Goal: Check status: Check status

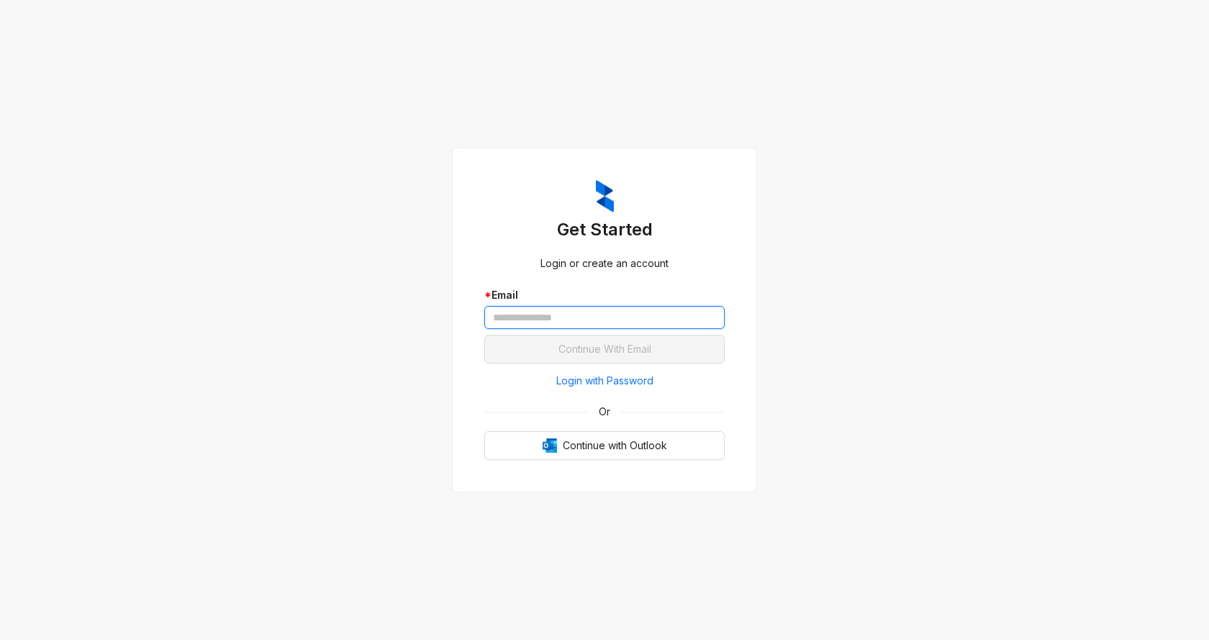
click at [561, 317] on input "text" at bounding box center [604, 317] width 240 height 23
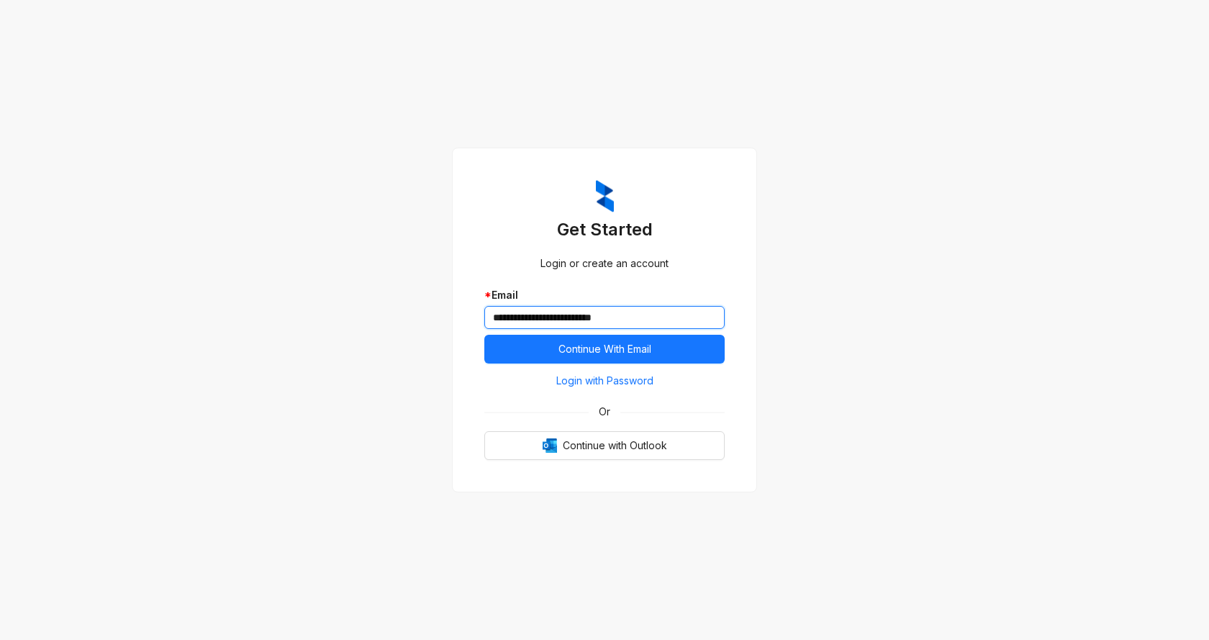
type input "**********"
click at [484, 335] on button "Continue With Email" at bounding box center [604, 349] width 240 height 29
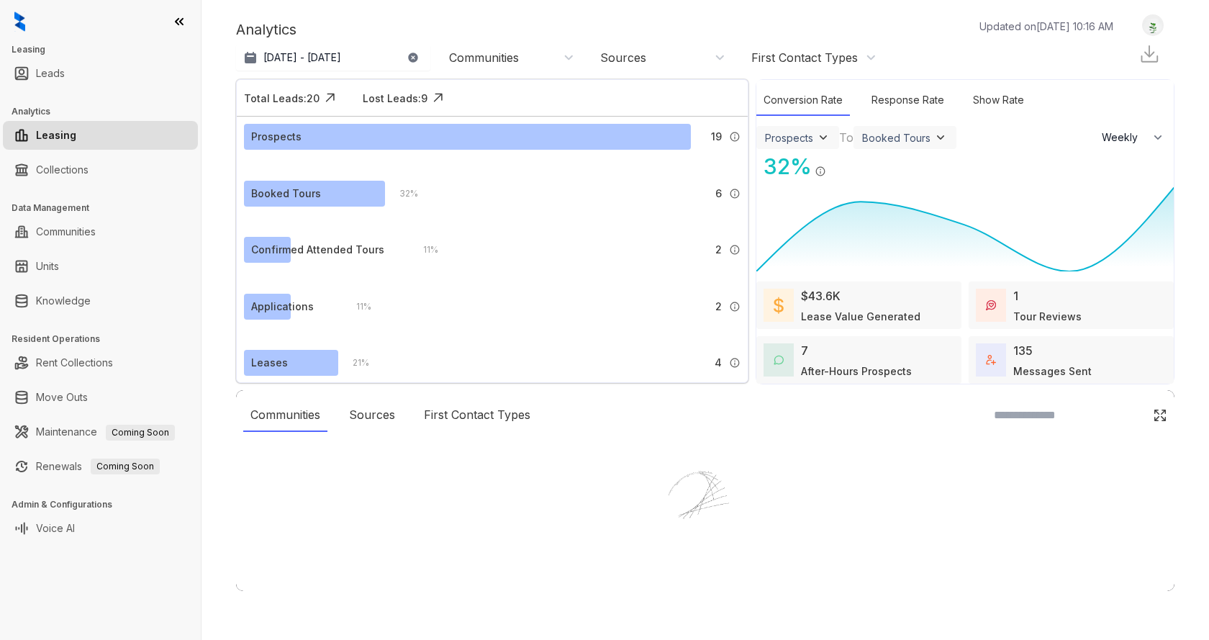
select select "******"
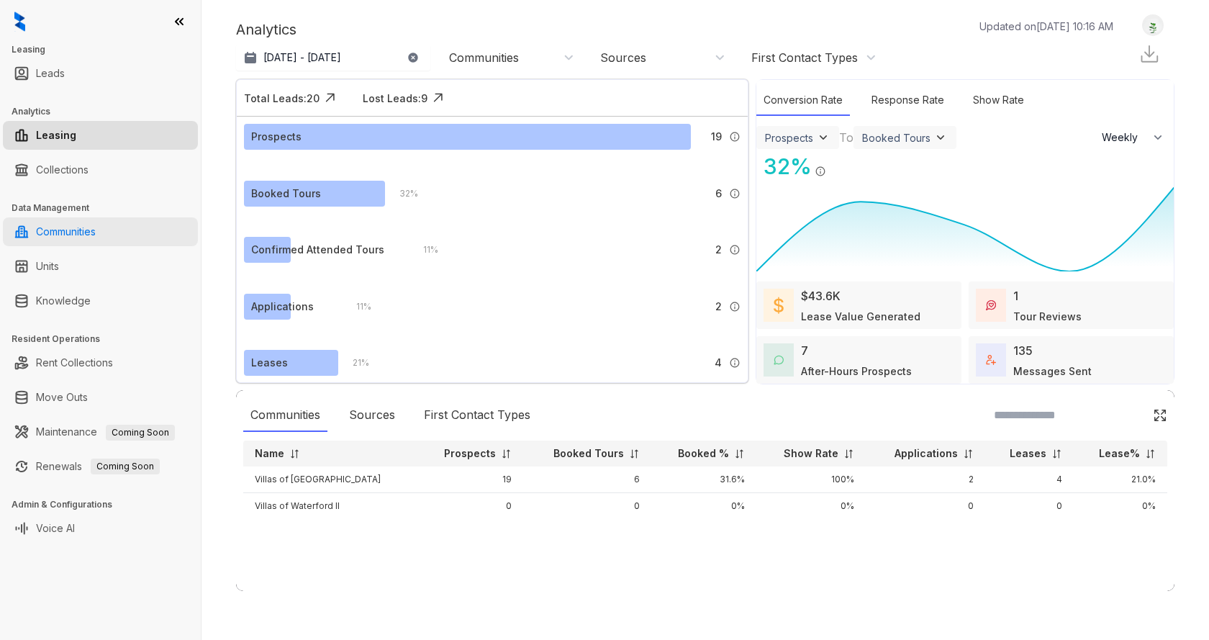
click at [71, 237] on link "Communities" at bounding box center [66, 231] width 60 height 29
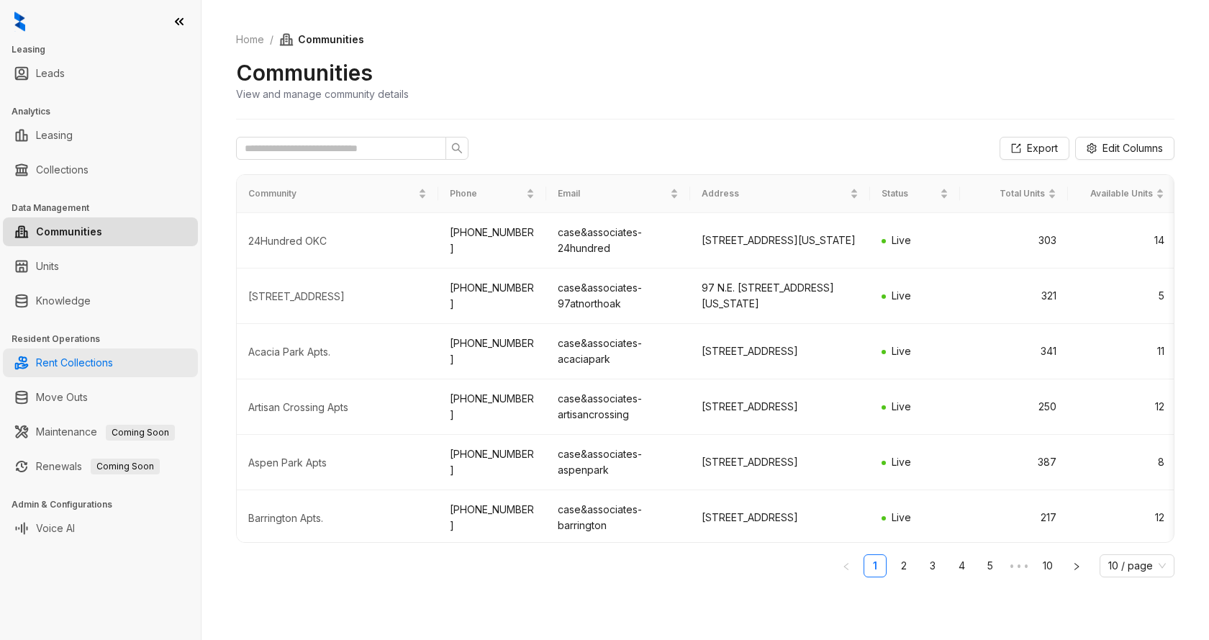
click at [89, 366] on link "Rent Collections" at bounding box center [74, 362] width 77 height 29
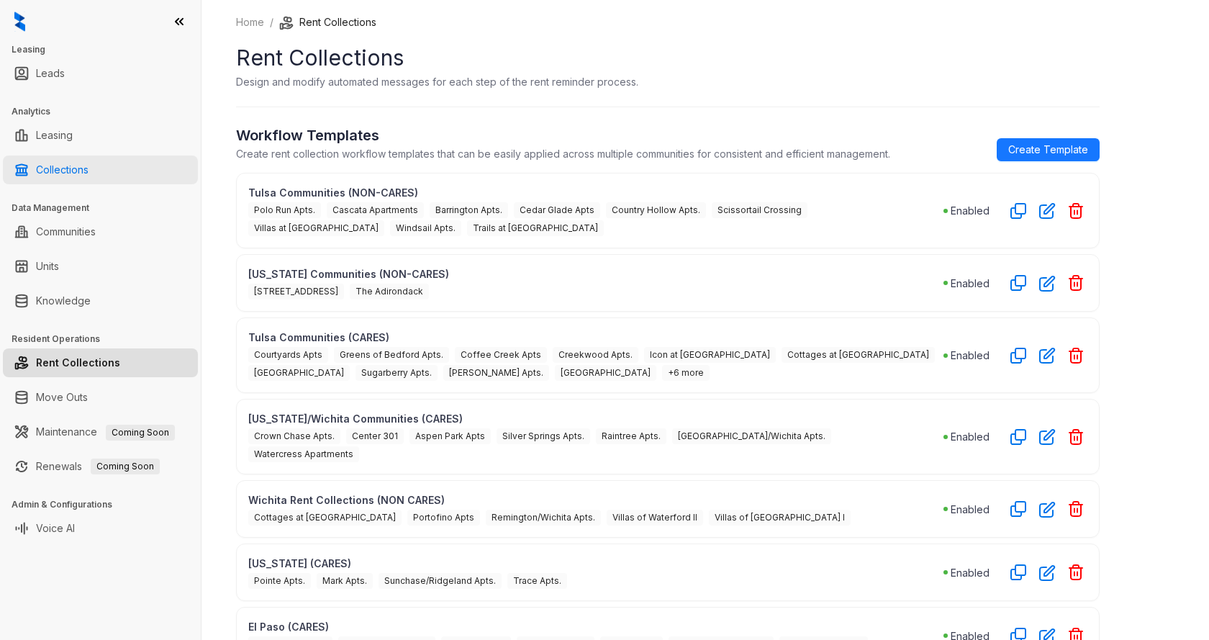
click at [65, 165] on link "Collections" at bounding box center [62, 169] width 53 height 29
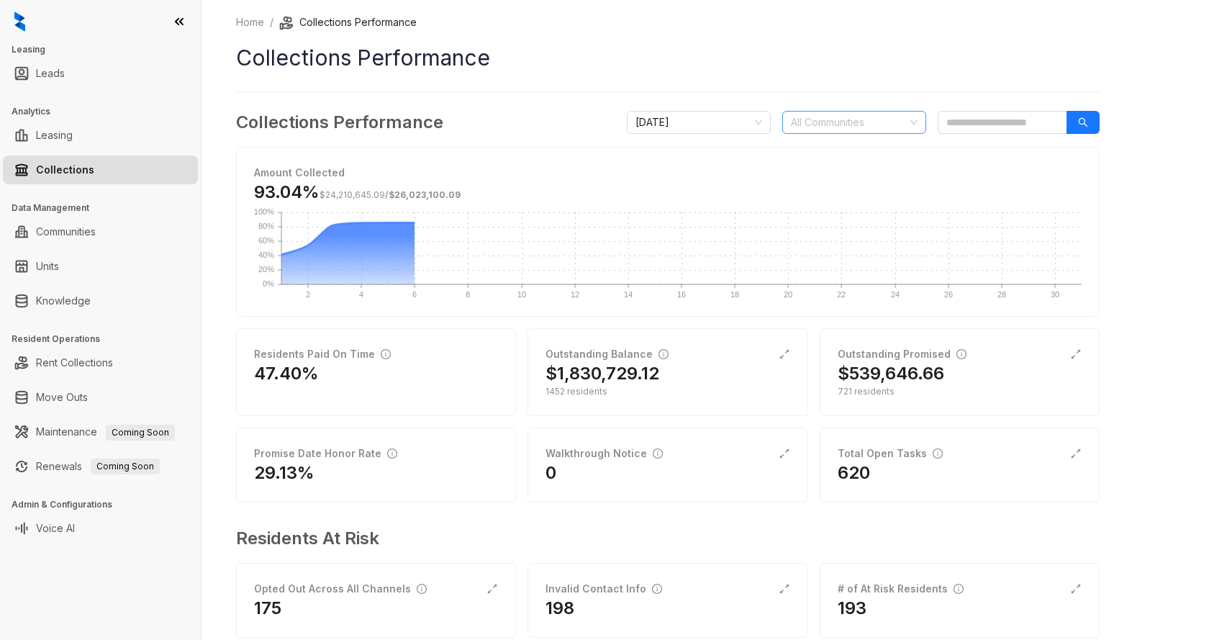
click at [833, 127] on div at bounding box center [846, 122] width 123 height 20
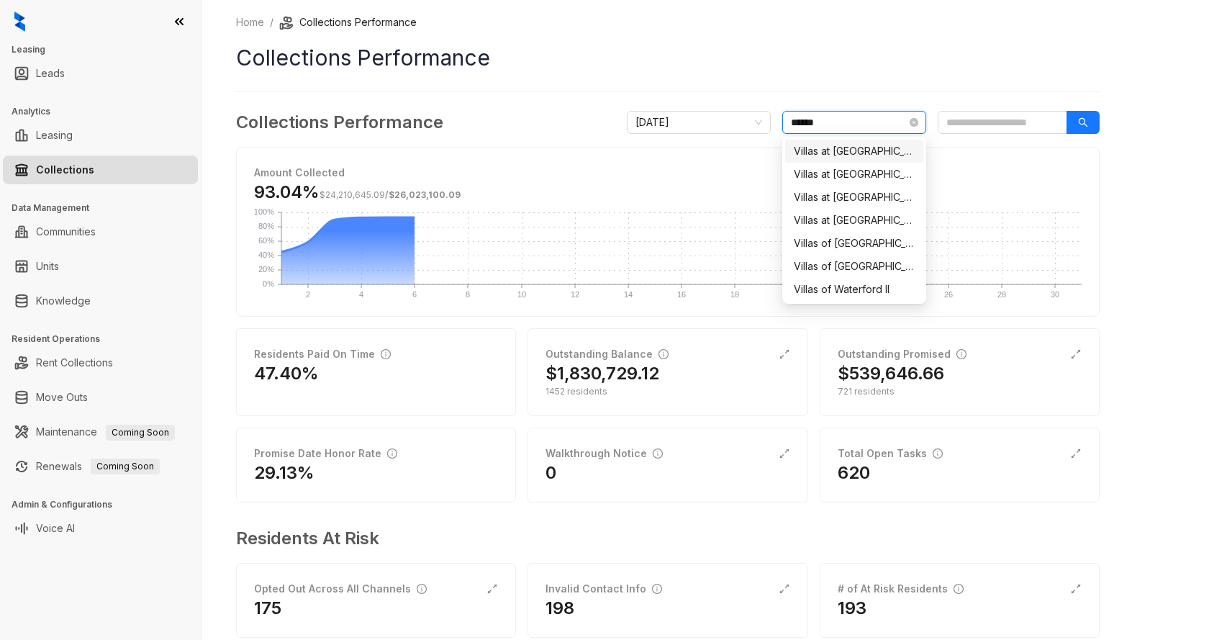
type input "******"
click at [859, 248] on div "Villas of [GEOGRAPHIC_DATA]" at bounding box center [854, 243] width 121 height 16
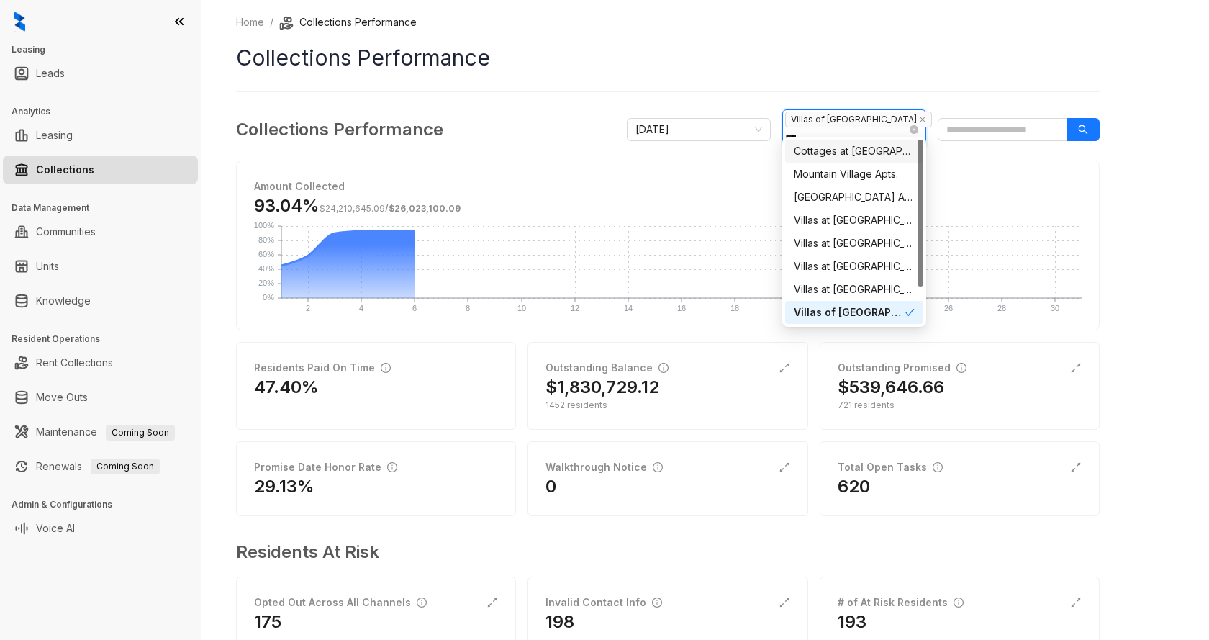
type input "******"
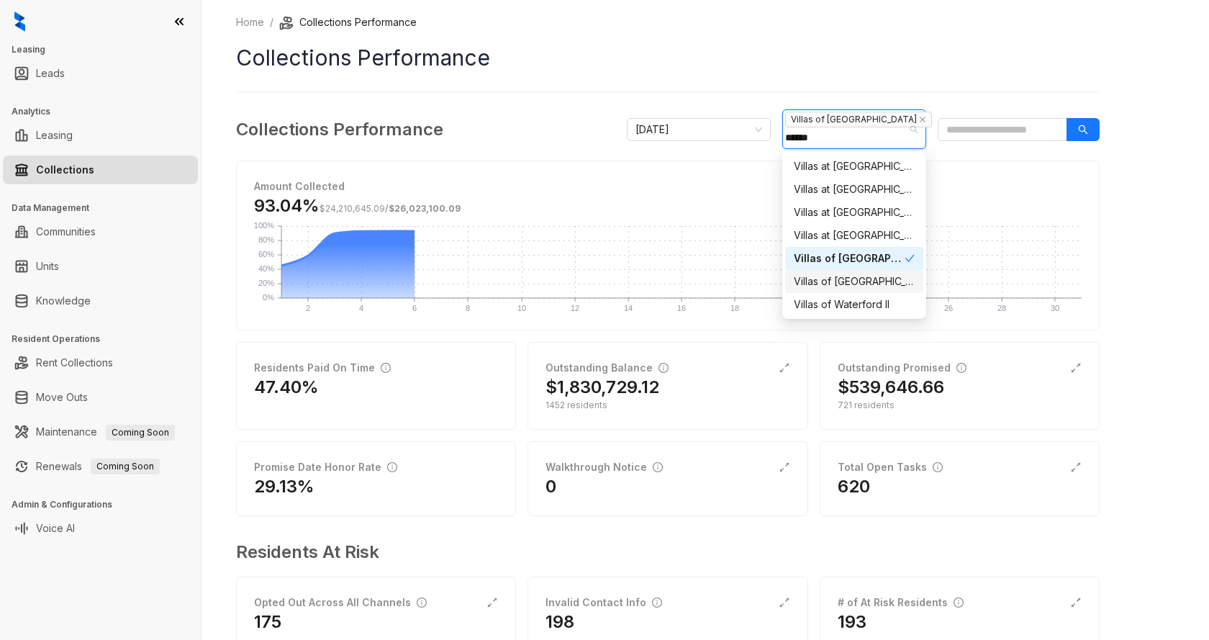
click at [882, 286] on div "Villas of [GEOGRAPHIC_DATA] I" at bounding box center [854, 281] width 121 height 16
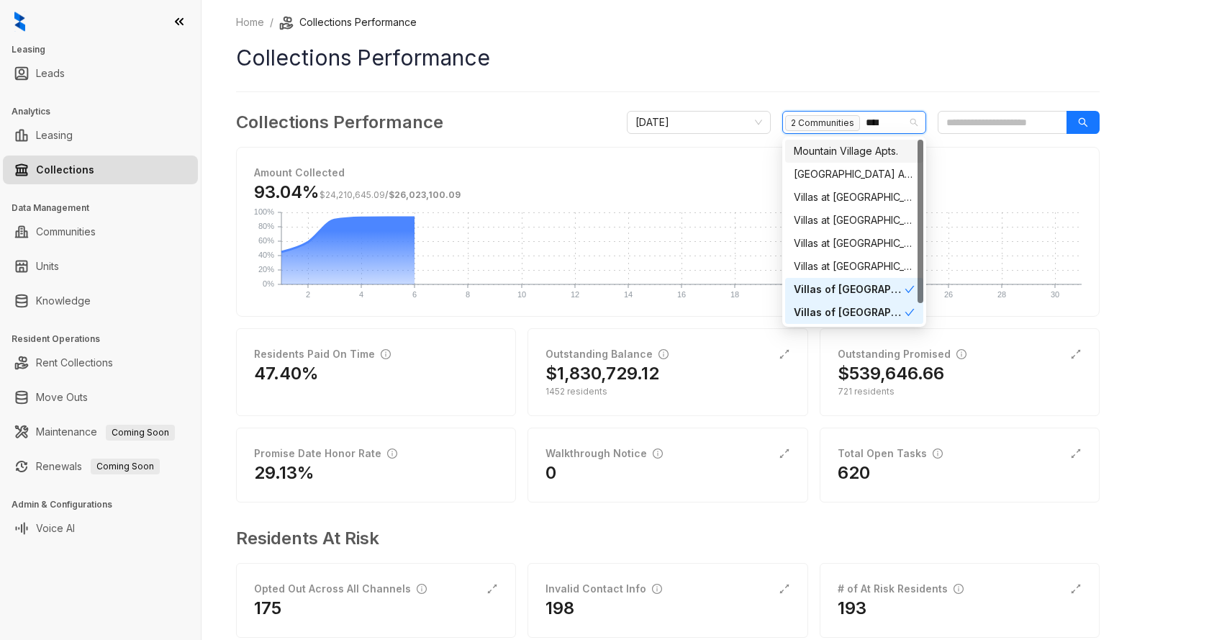
type input "*****"
click at [886, 308] on div "Villas of Waterford II" at bounding box center [854, 312] width 121 height 16
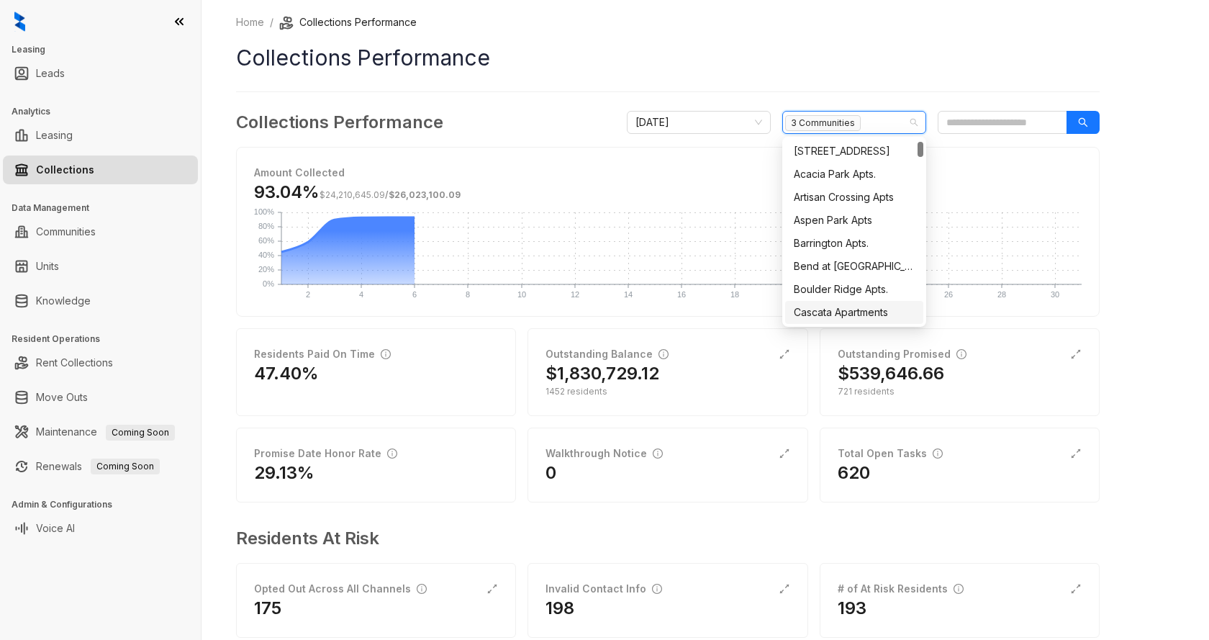
click at [1121, 209] on div "Home / Collections Performance Collections Performance Collections Performance …" at bounding box center [706, 320] width 1008 height 640
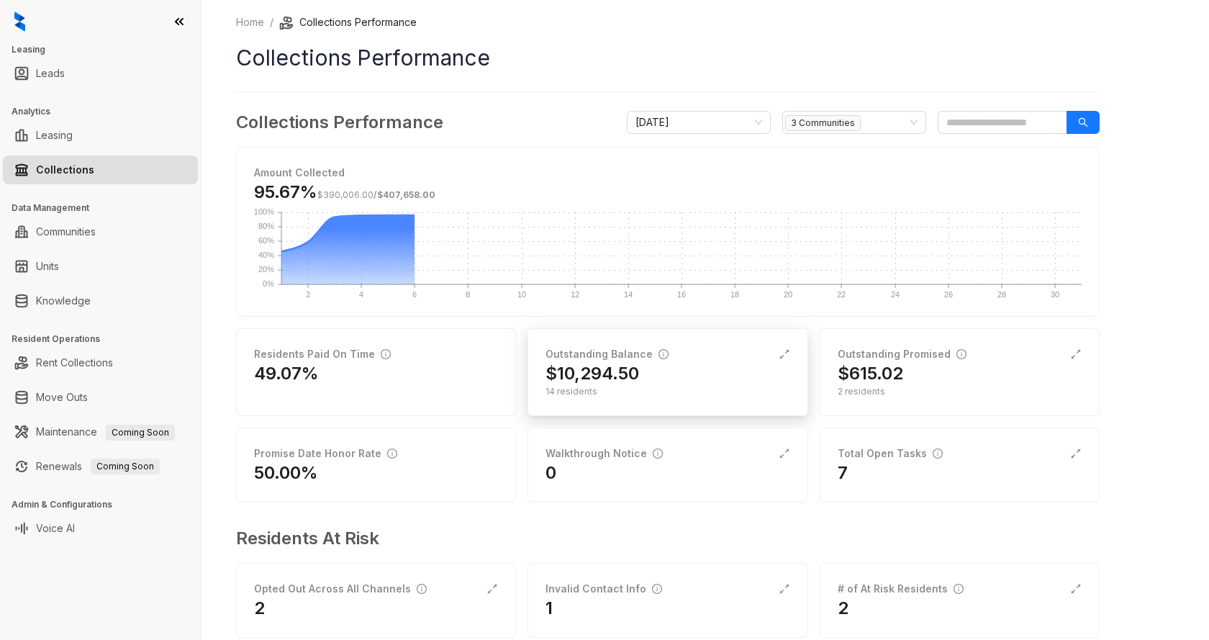
click at [664, 364] on div "$10,294.50" at bounding box center [668, 373] width 244 height 23
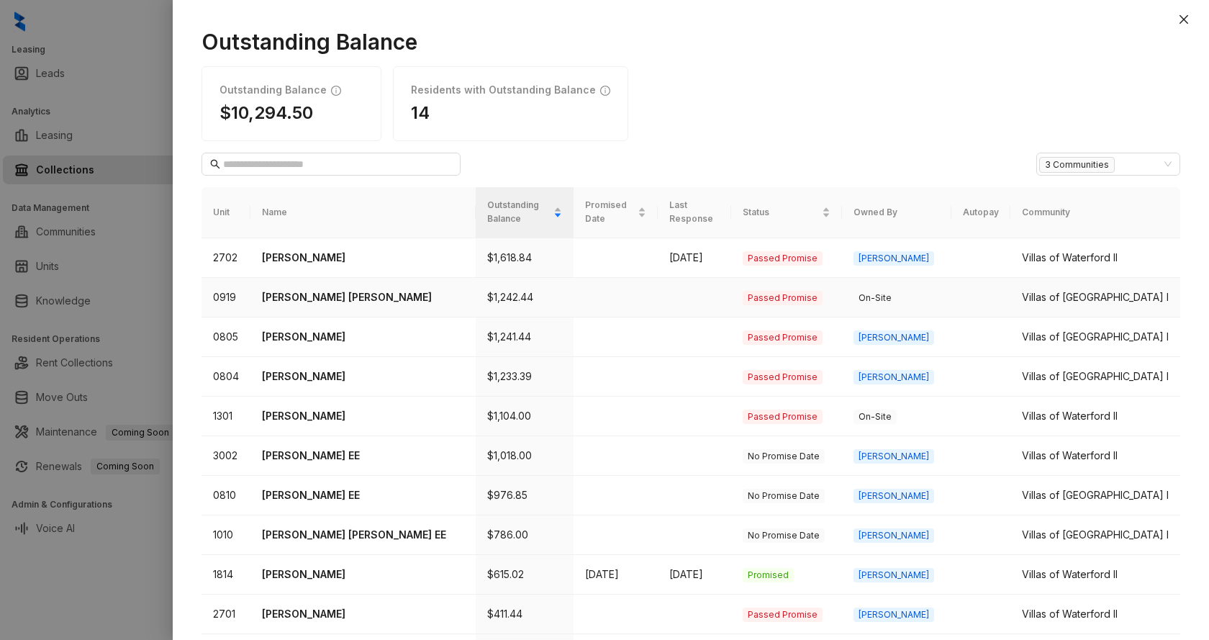
click at [348, 298] on p "[PERSON_NAME] [PERSON_NAME]" at bounding box center [363, 297] width 202 height 16
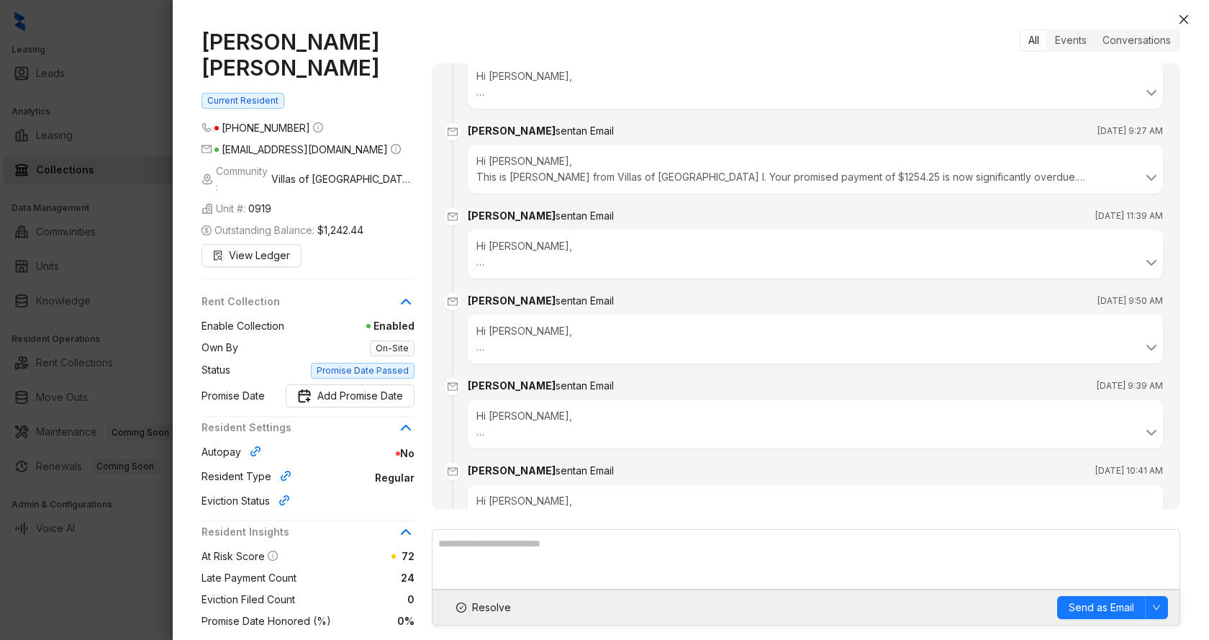
scroll to position [5960, 0]
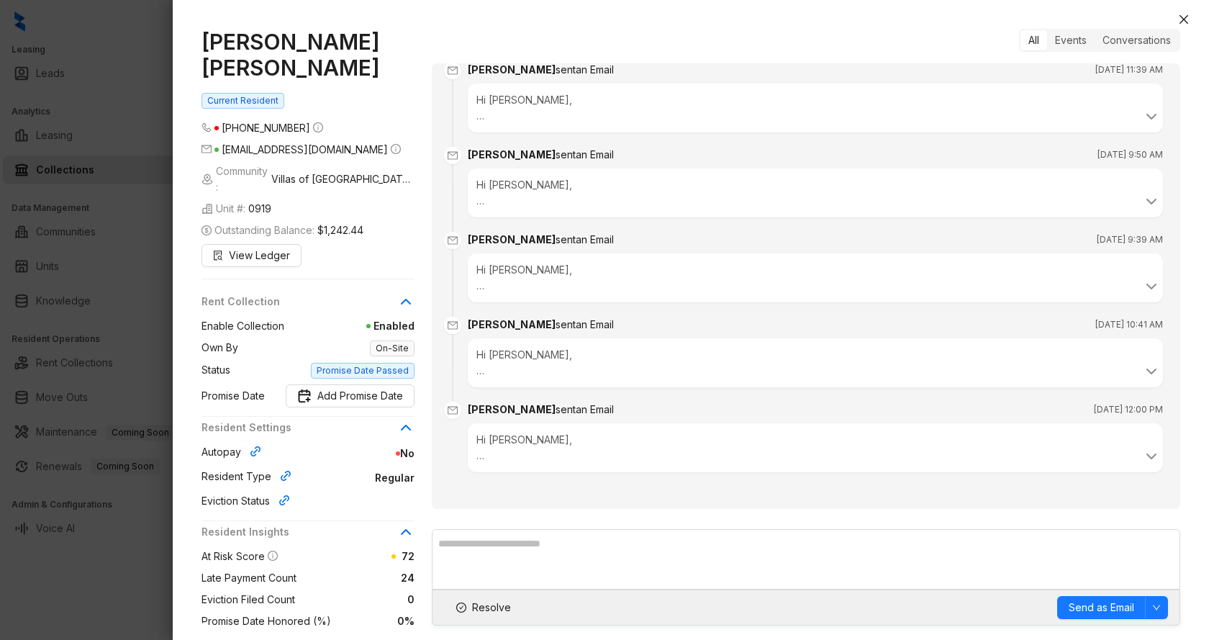
click at [1184, 22] on icon "close" at bounding box center [1184, 20] width 12 height 12
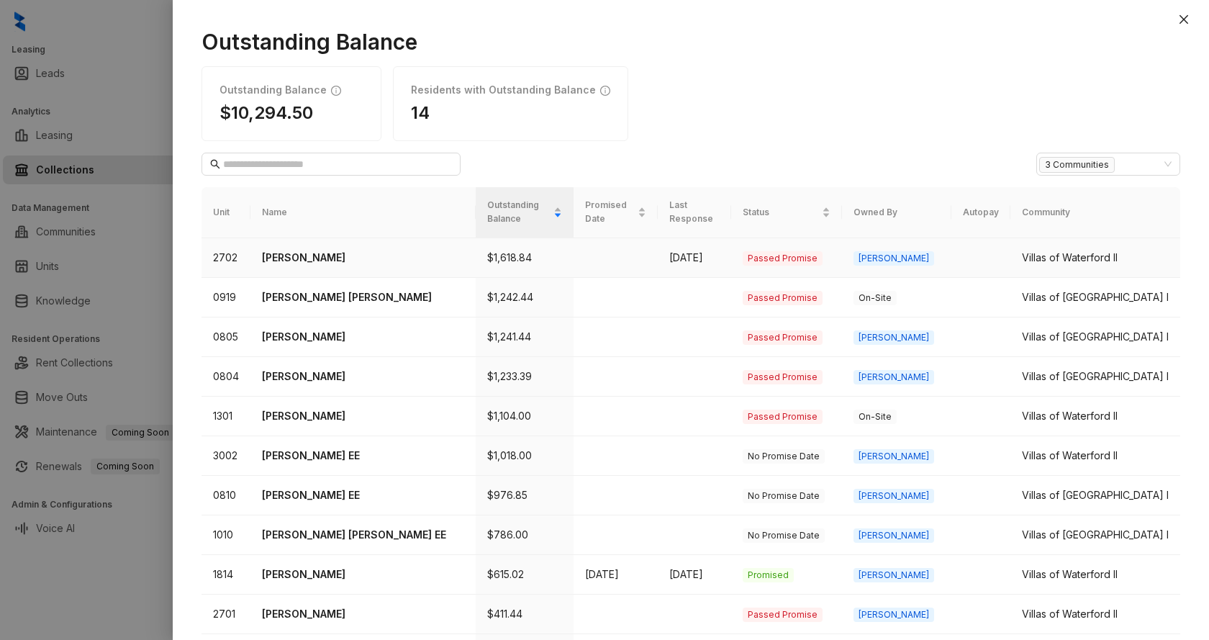
click at [300, 256] on p "[PERSON_NAME]" at bounding box center [363, 258] width 202 height 16
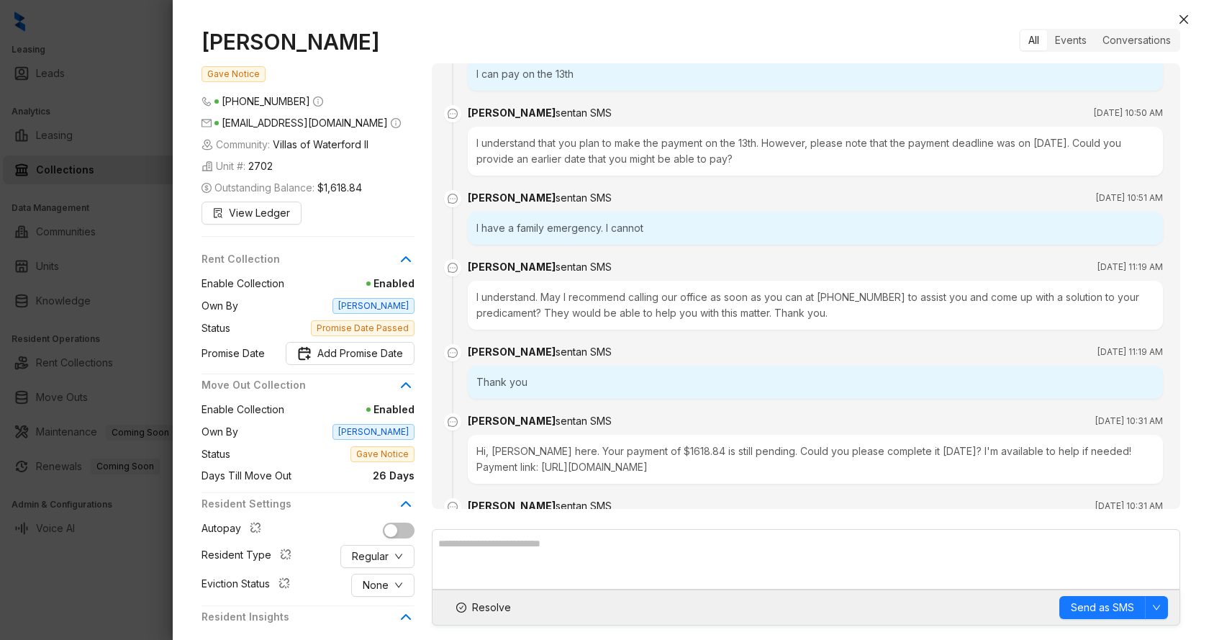
scroll to position [3332, 0]
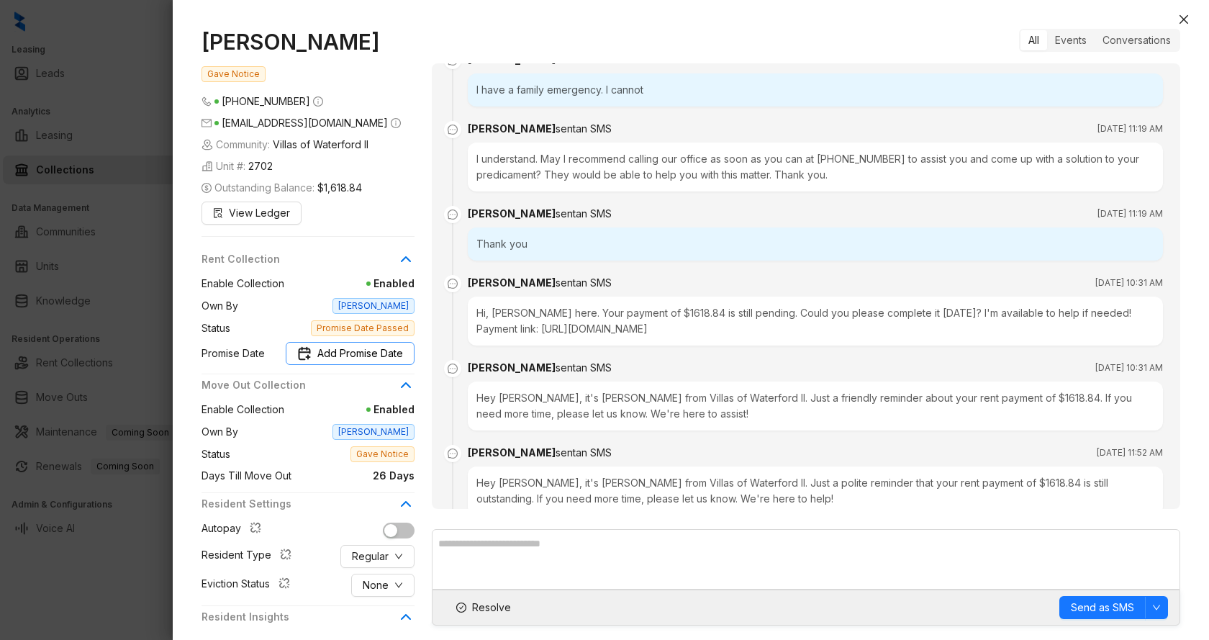
click at [327, 361] on span "Add Promise Date" at bounding box center [360, 353] width 86 height 16
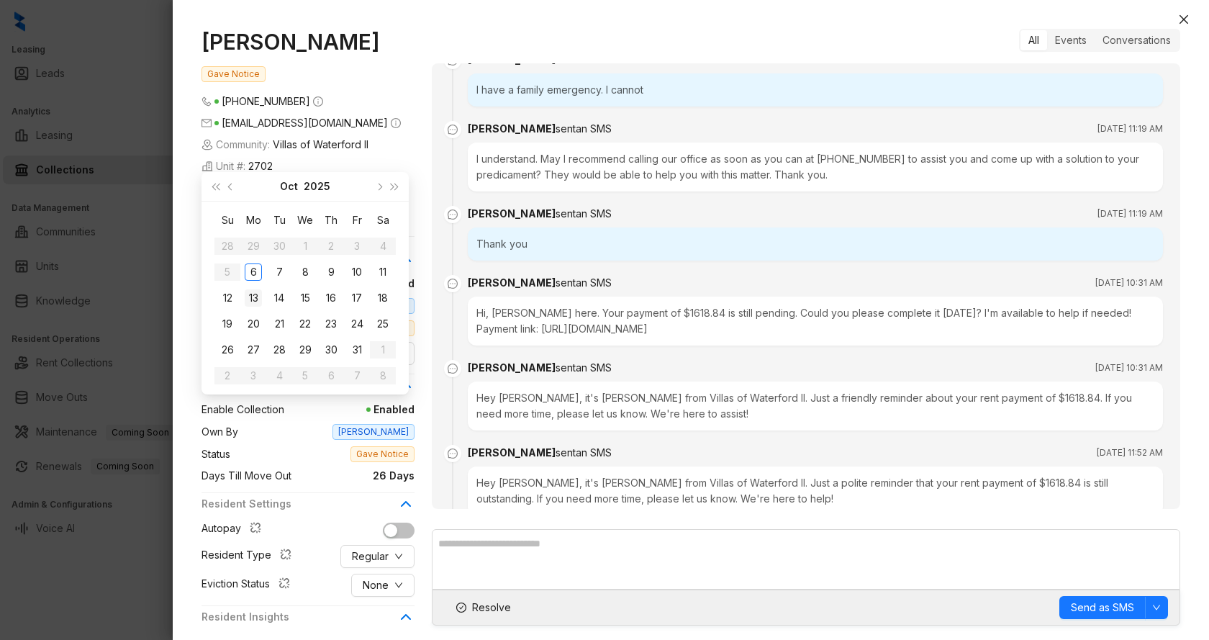
type input "**********"
click at [243, 292] on td "13" at bounding box center [253, 298] width 26 height 26
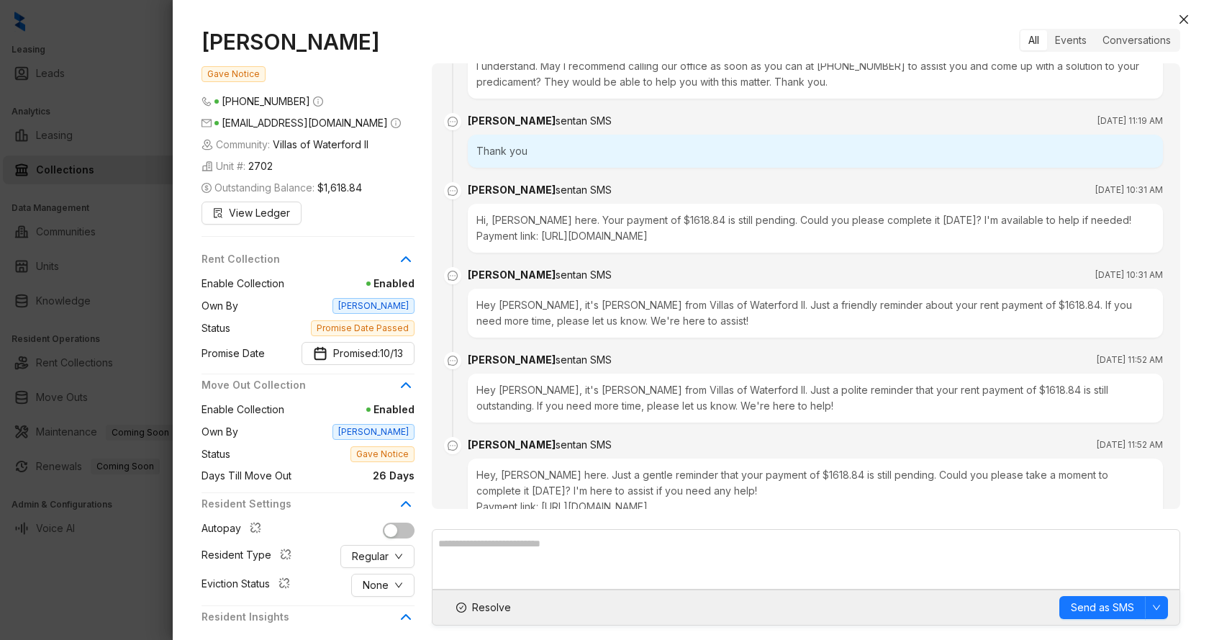
scroll to position [3460, 0]
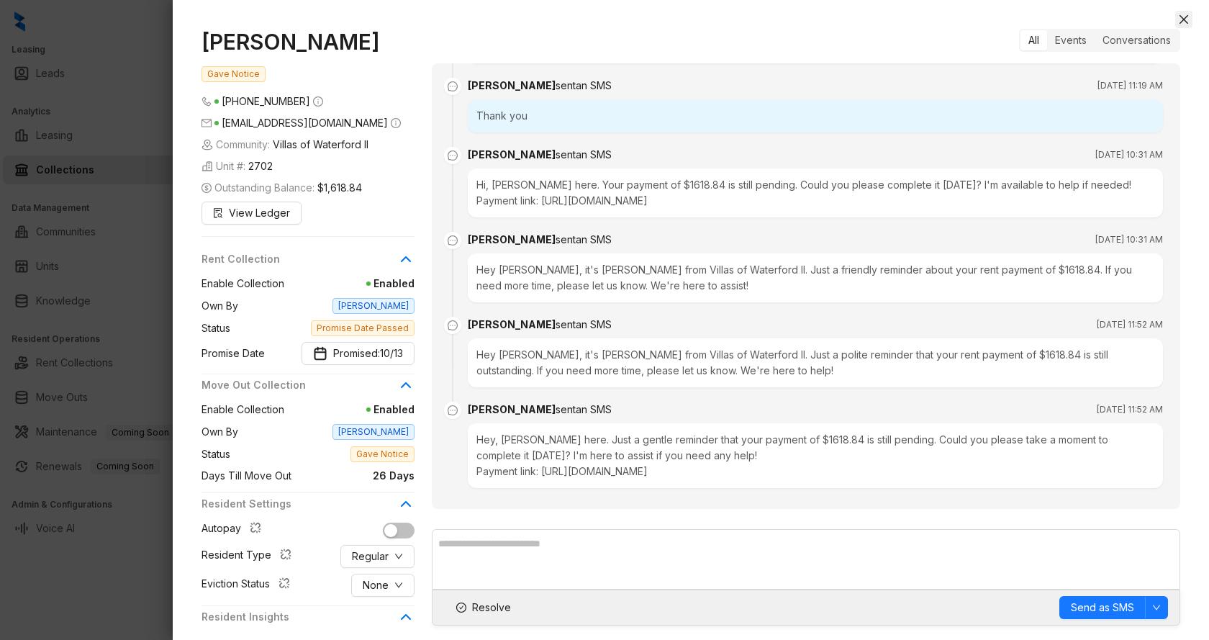
click at [1188, 17] on icon "close" at bounding box center [1184, 20] width 12 height 12
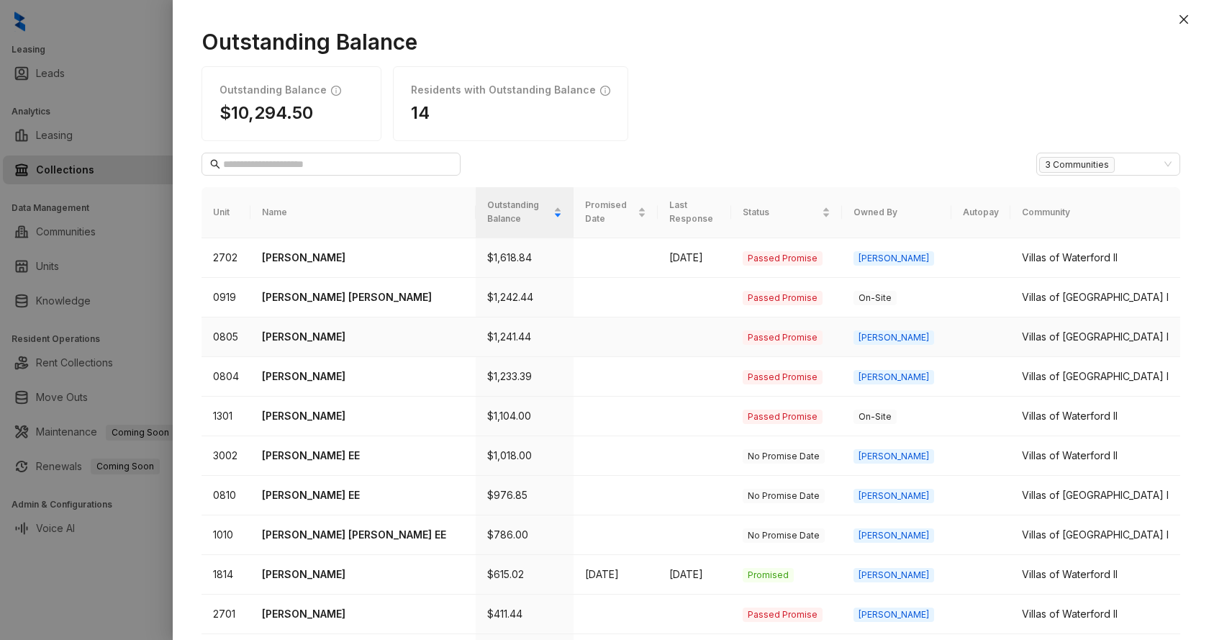
click at [302, 338] on p "[PERSON_NAME]" at bounding box center [363, 337] width 202 height 16
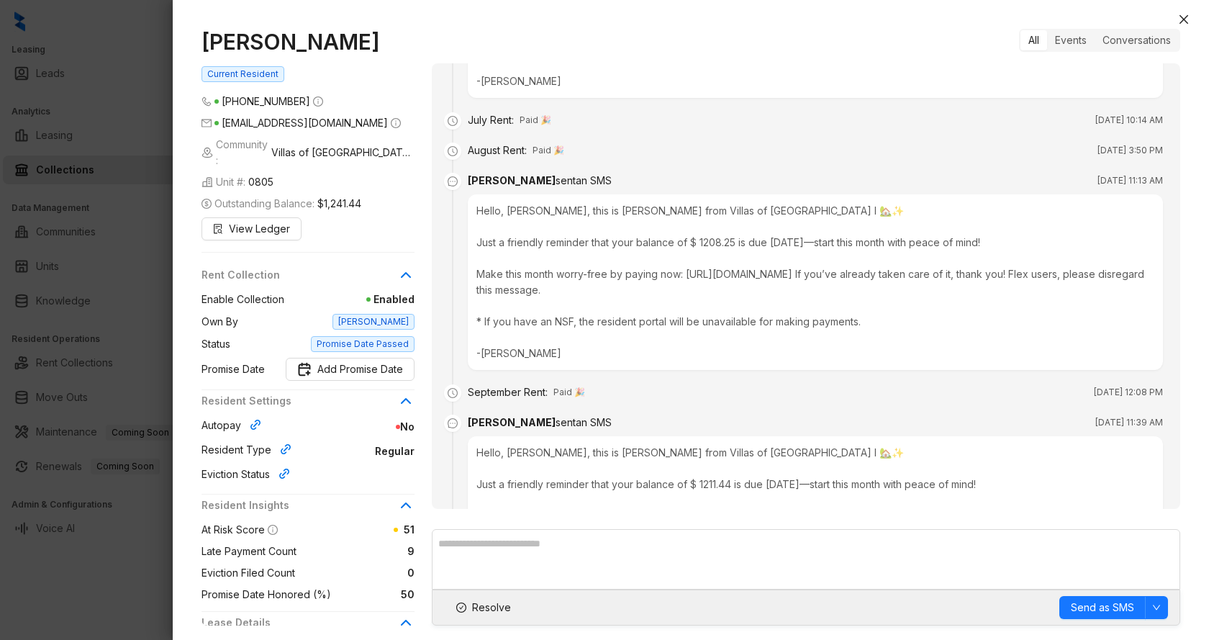
scroll to position [3850, 0]
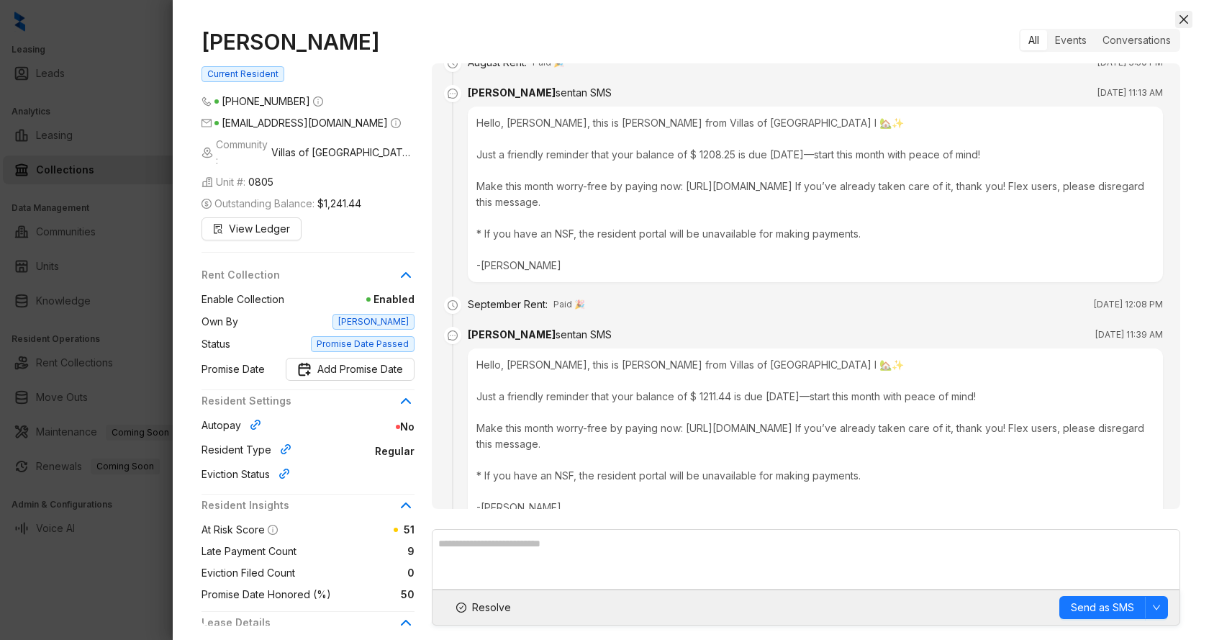
click at [1180, 13] on button "Close" at bounding box center [1183, 19] width 17 height 17
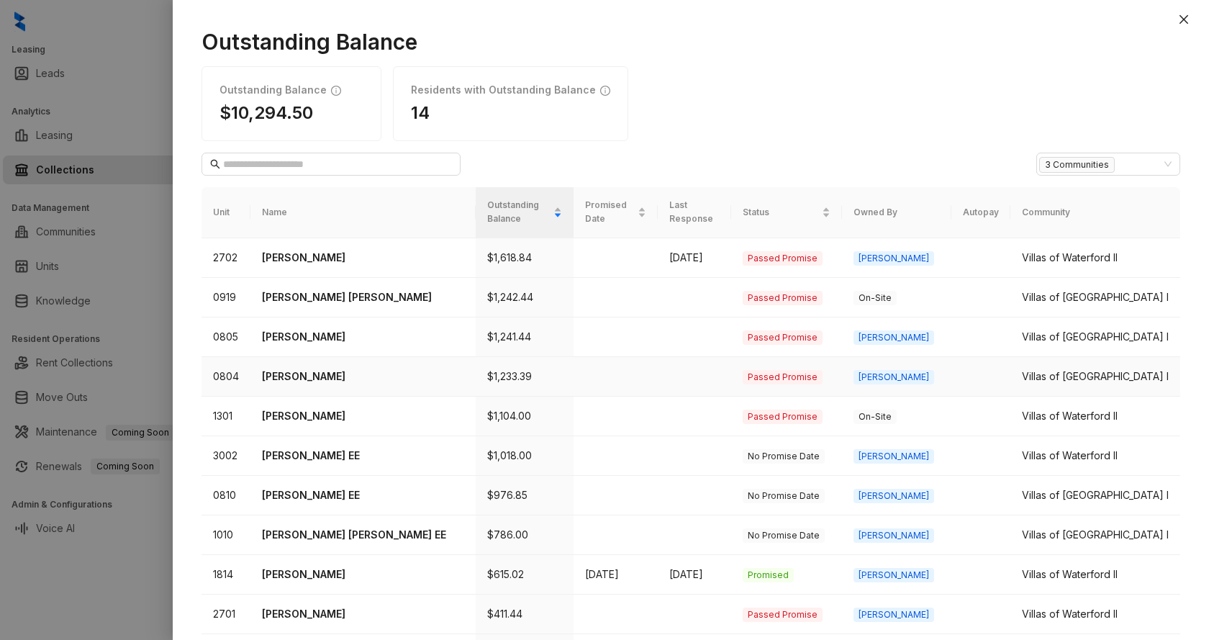
click at [304, 378] on p "[PERSON_NAME]" at bounding box center [363, 377] width 202 height 16
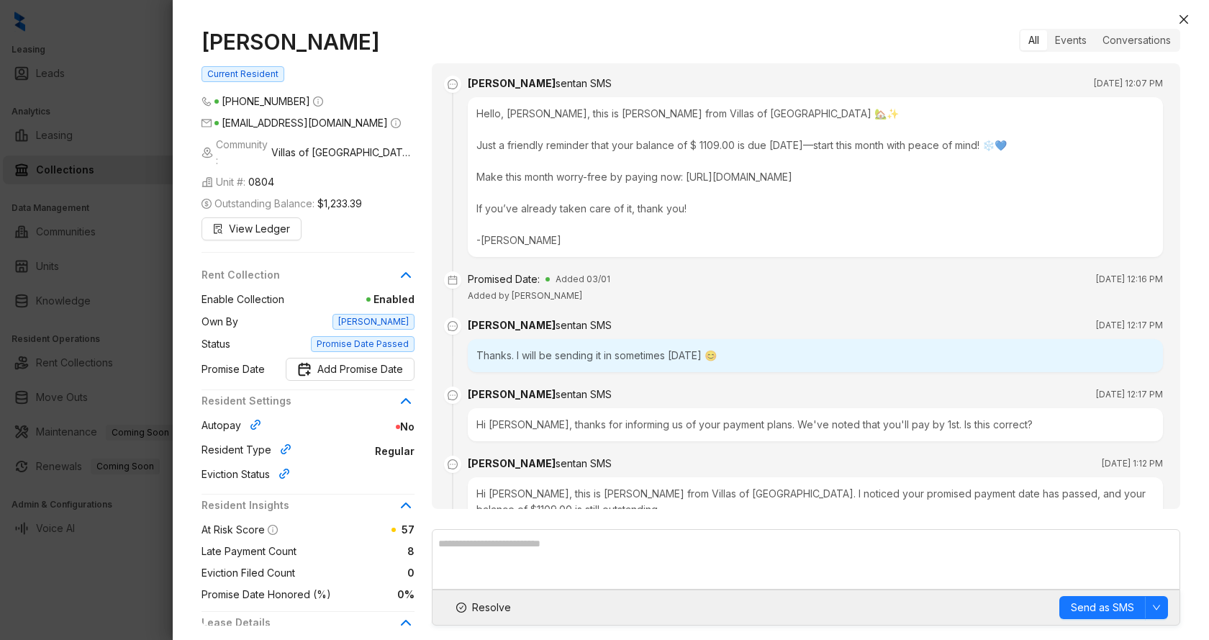
scroll to position [2858, 0]
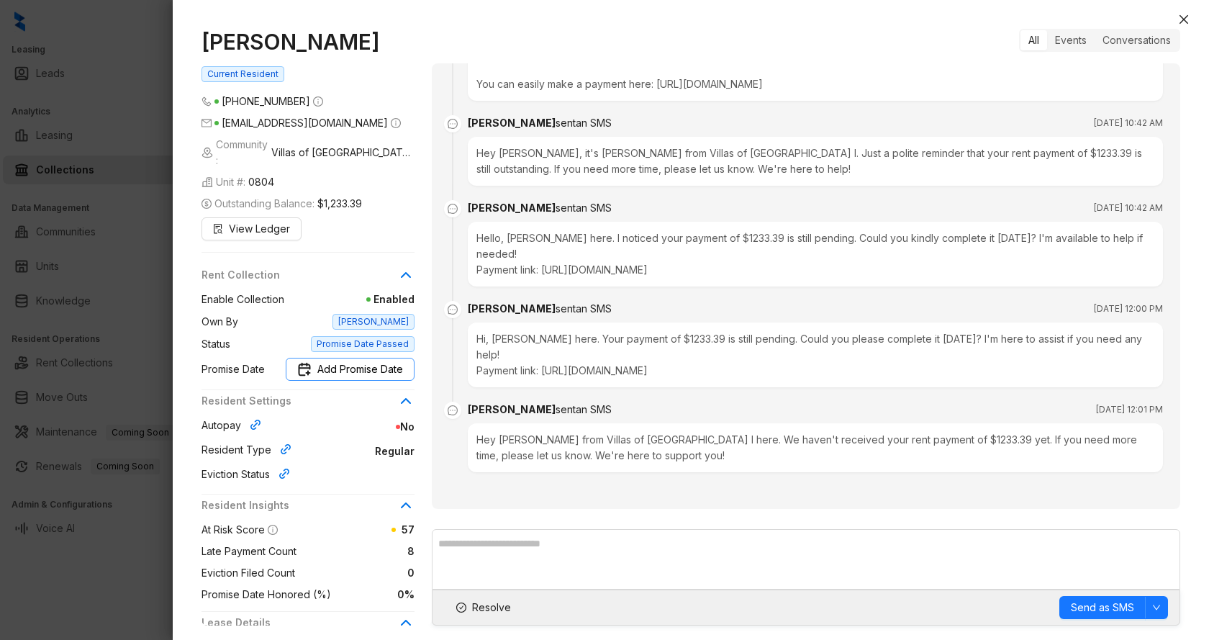
click at [356, 377] on span "Add Promise Date" at bounding box center [360, 369] width 86 height 16
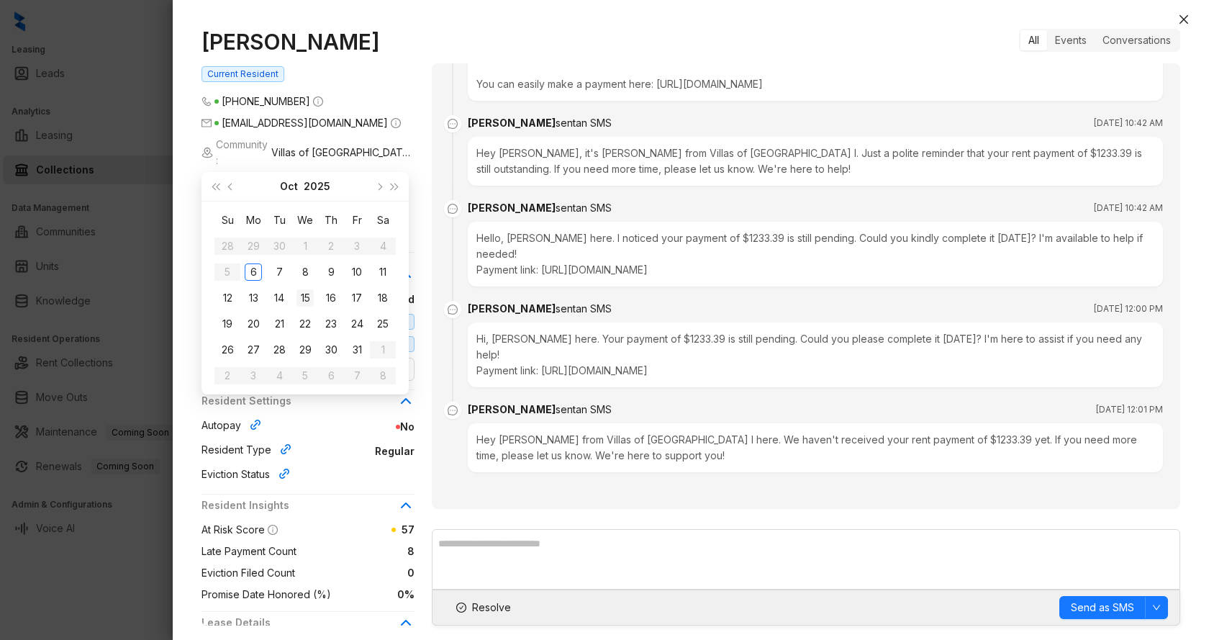
type input "**********"
click at [311, 299] on div "15" at bounding box center [305, 297] width 17 height 17
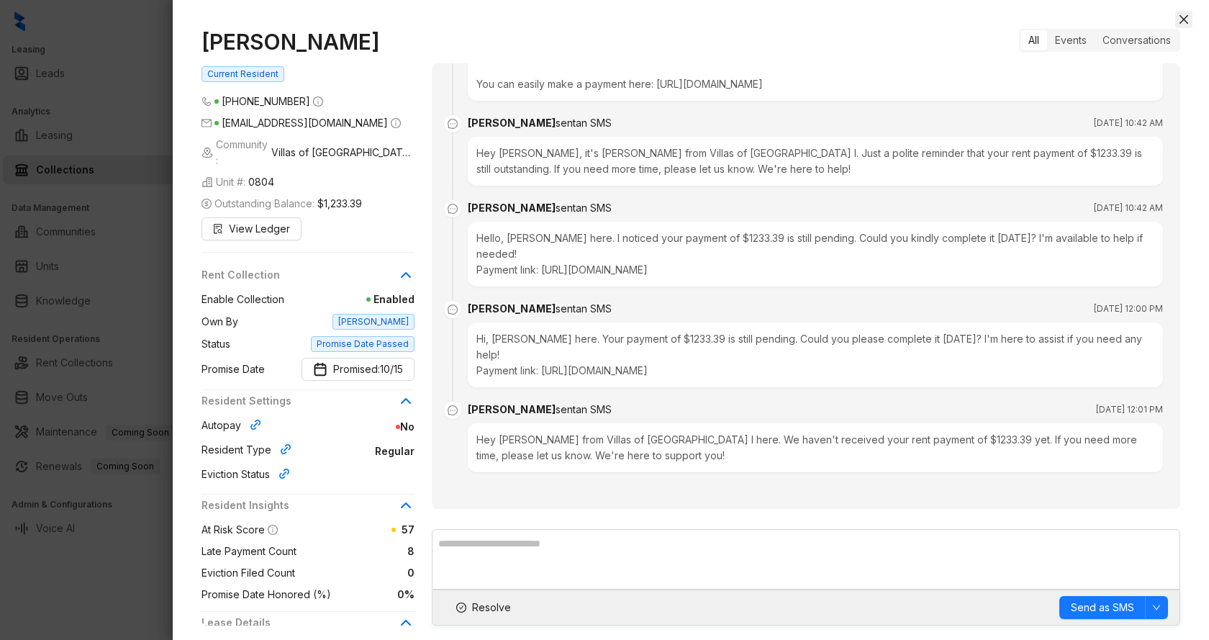
click at [1187, 16] on icon "close" at bounding box center [1184, 19] width 9 height 9
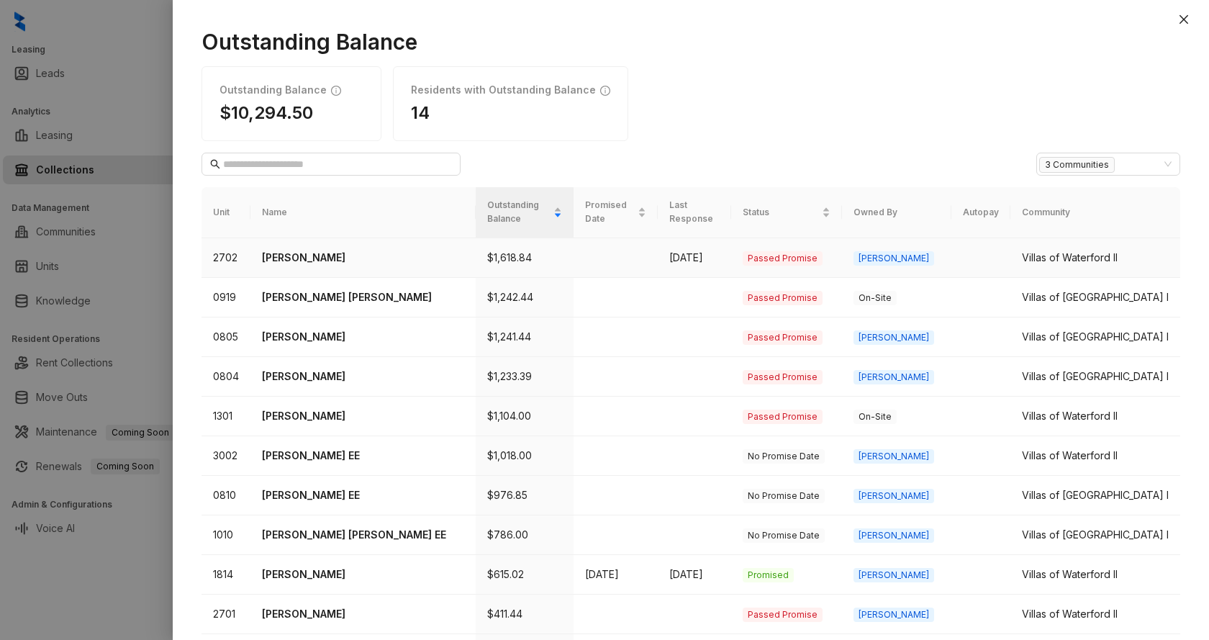
click at [309, 261] on p "[PERSON_NAME]" at bounding box center [363, 258] width 202 height 16
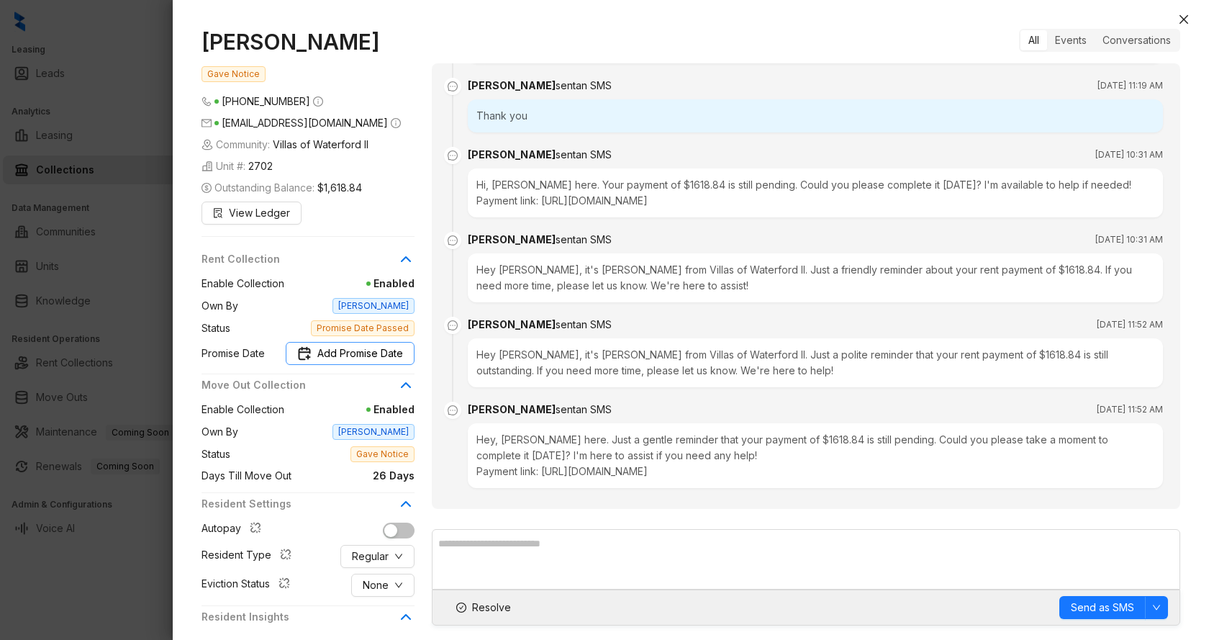
click at [322, 365] on button "Add Promise Date" at bounding box center [350, 353] width 129 height 23
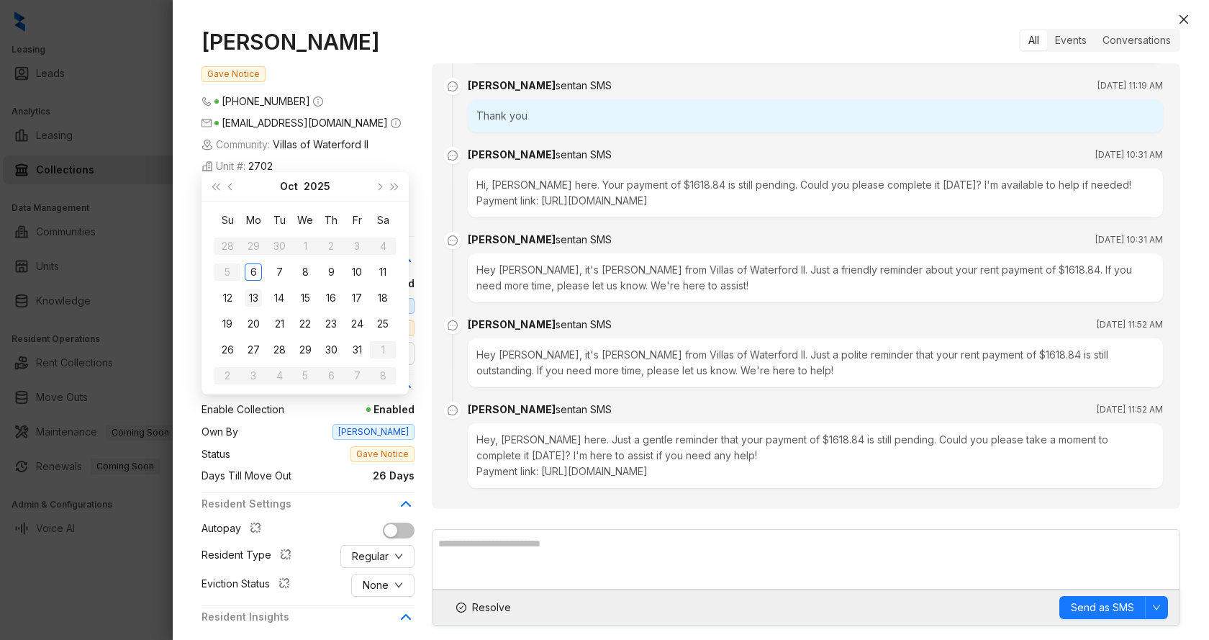
type input "**********"
click at [256, 301] on div "13" at bounding box center [253, 297] width 17 height 17
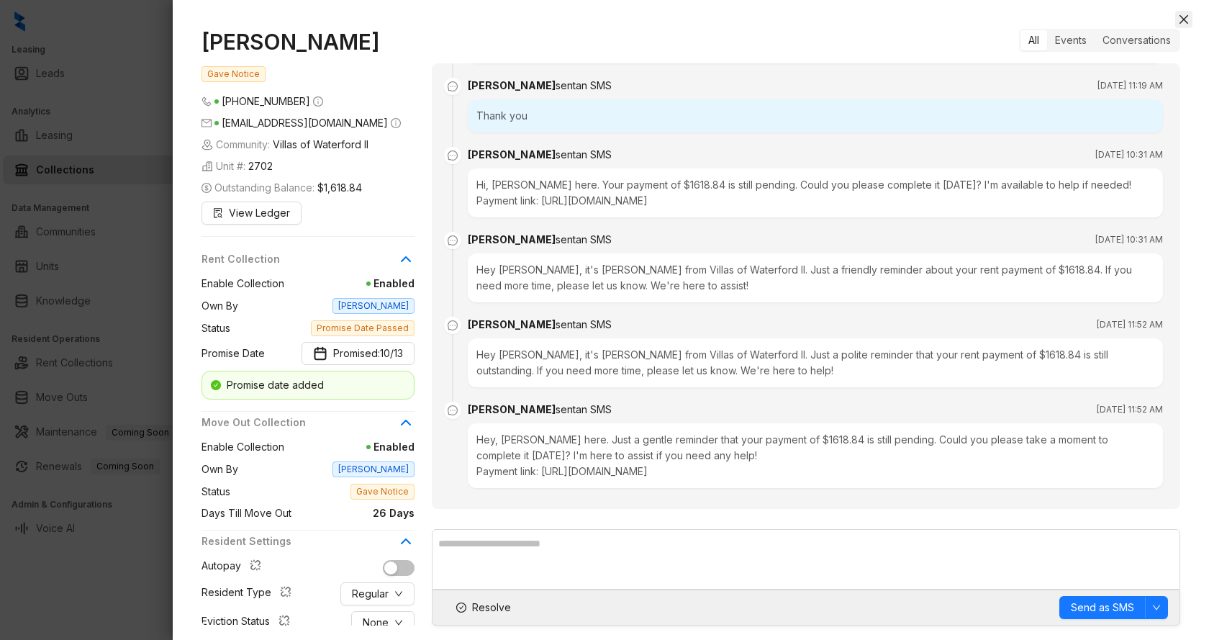
click at [1190, 16] on button "Close" at bounding box center [1183, 19] width 17 height 17
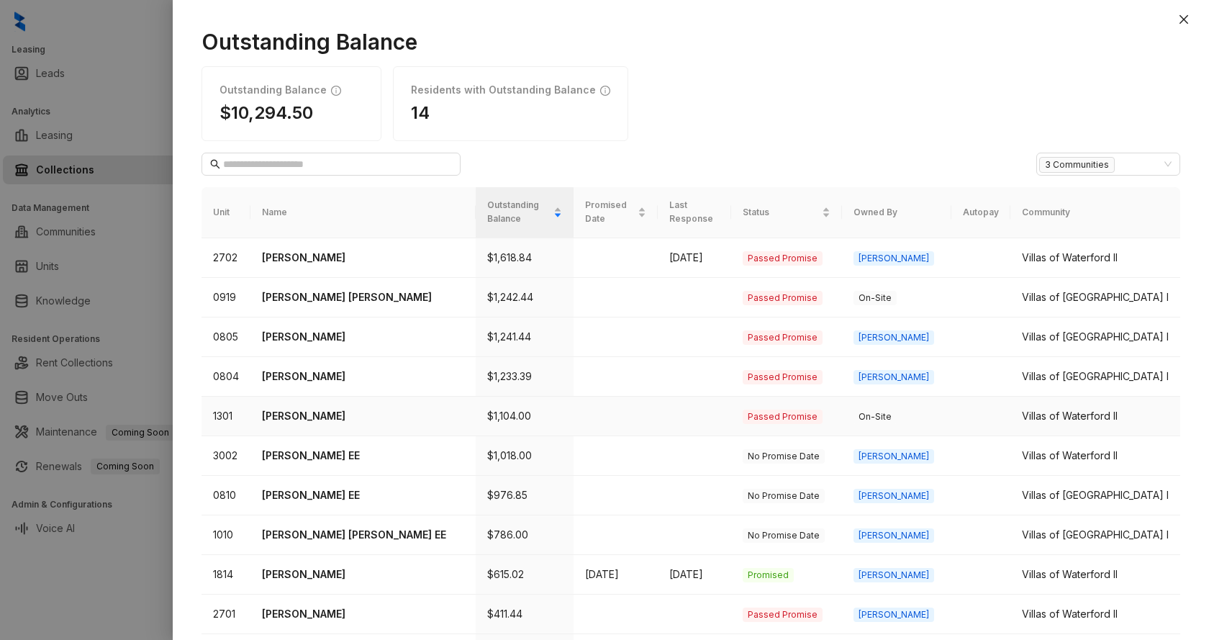
click at [301, 418] on p "[PERSON_NAME]" at bounding box center [363, 416] width 202 height 16
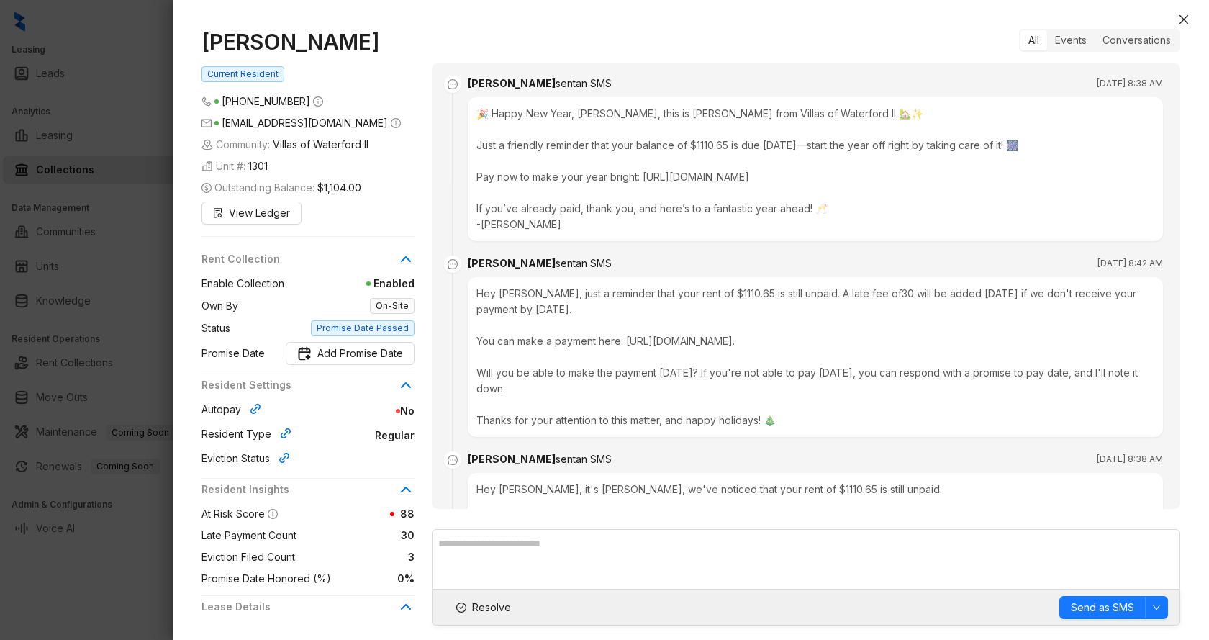
scroll to position [14912, 0]
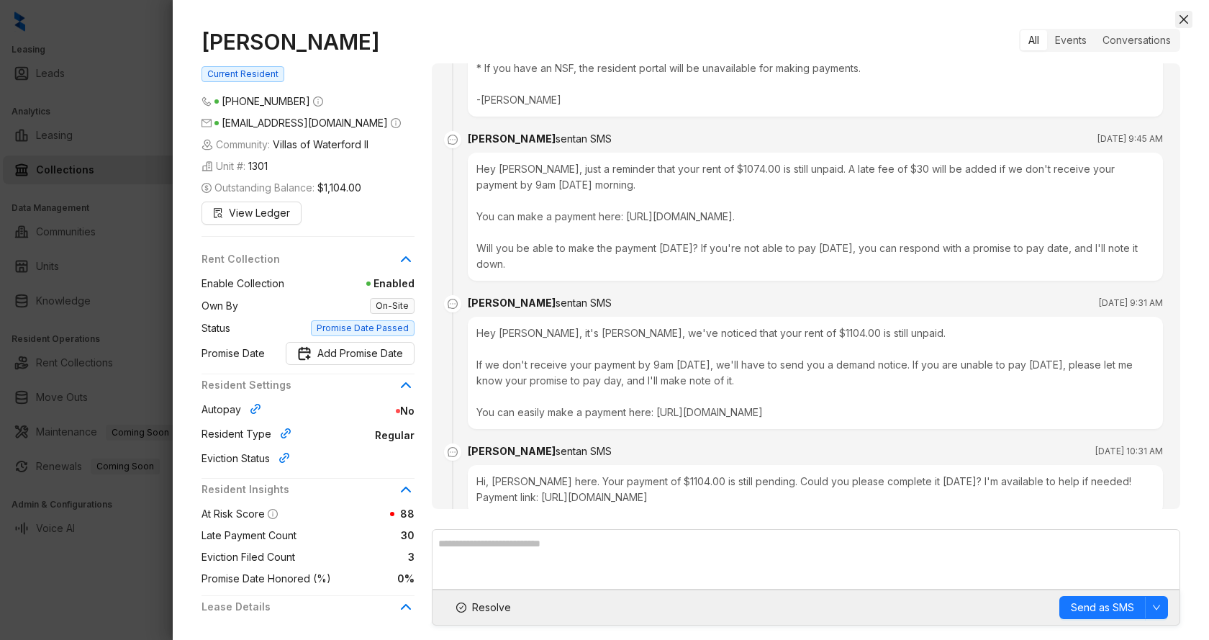
click at [1180, 12] on button "Close" at bounding box center [1183, 19] width 17 height 17
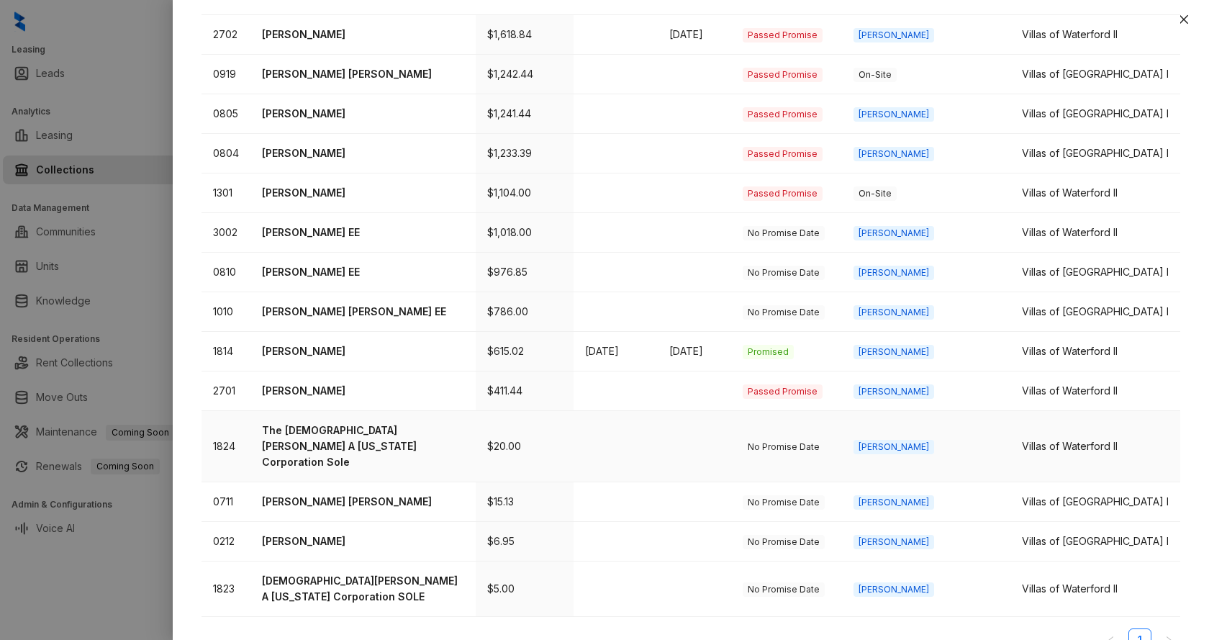
scroll to position [233, 0]
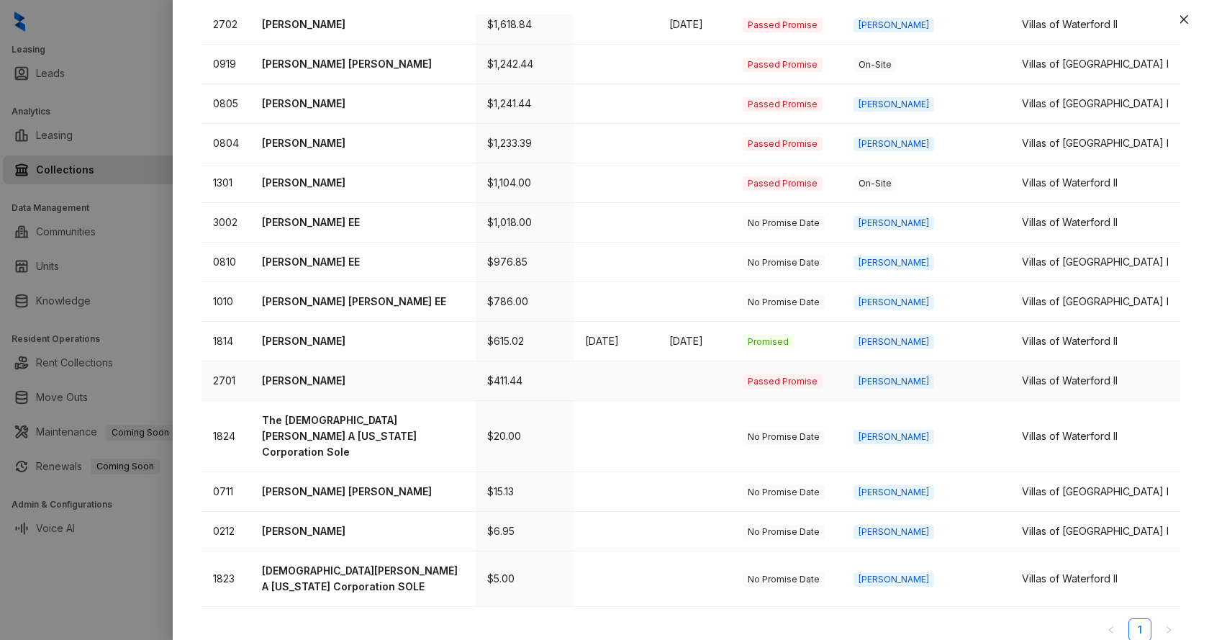
click at [312, 382] on p "[PERSON_NAME]" at bounding box center [363, 381] width 202 height 16
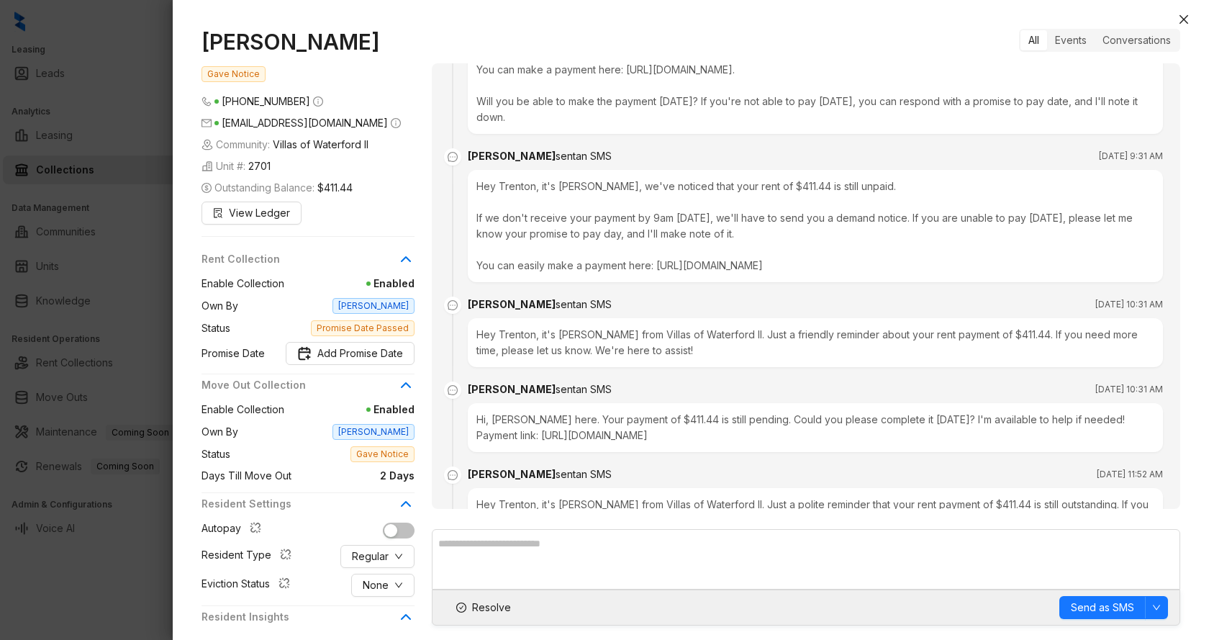
scroll to position [1147, 0]
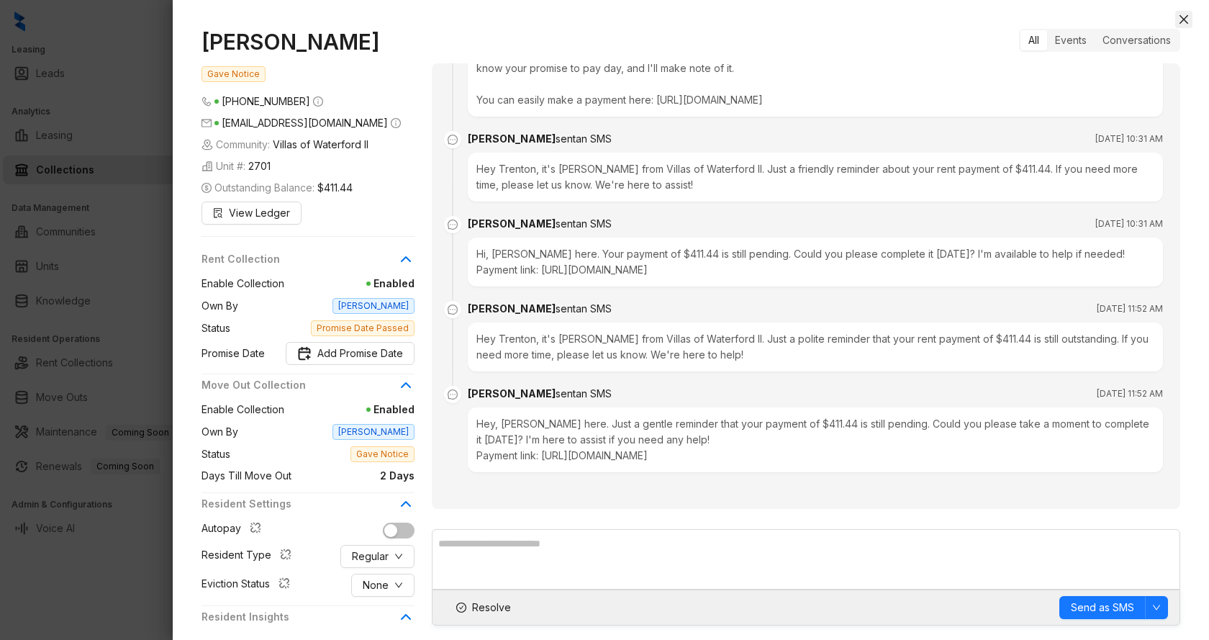
click at [1187, 14] on icon "close" at bounding box center [1184, 20] width 12 height 12
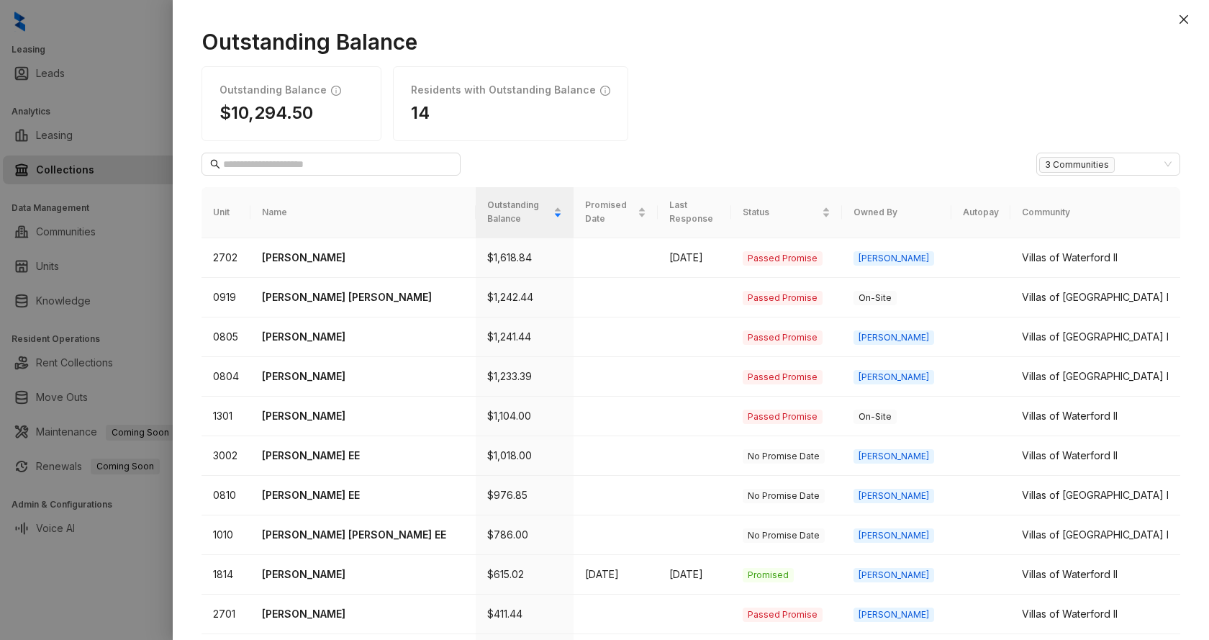
click at [1190, 14] on button "Close" at bounding box center [1183, 19] width 17 height 17
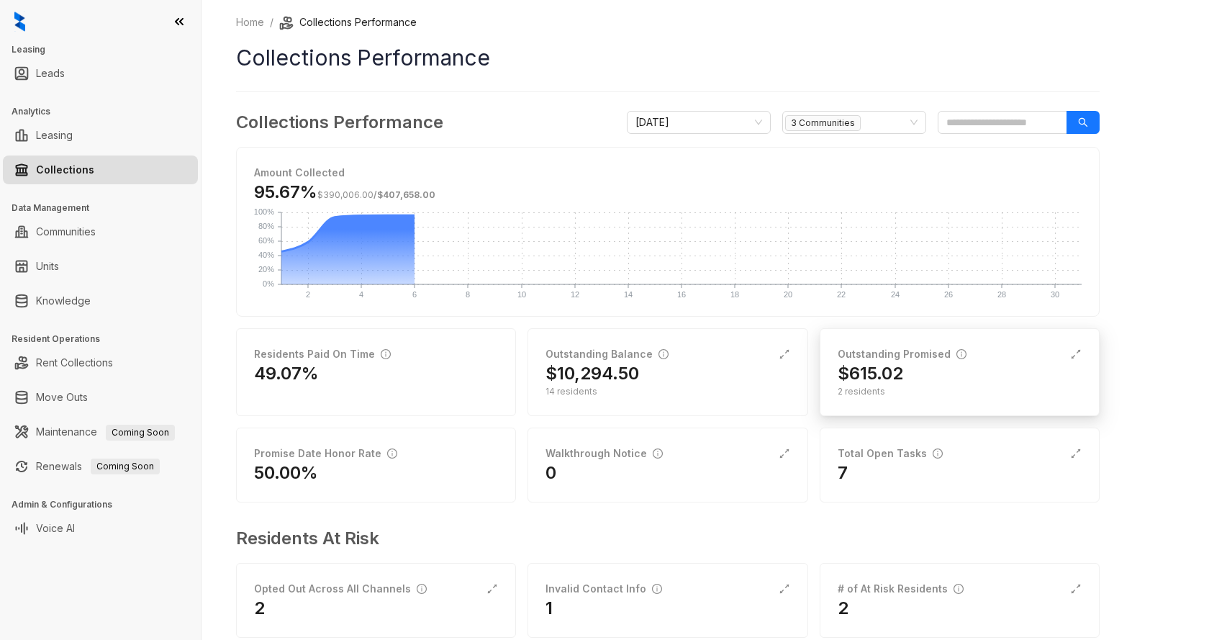
click at [952, 366] on div "$615.02" at bounding box center [960, 373] width 244 height 23
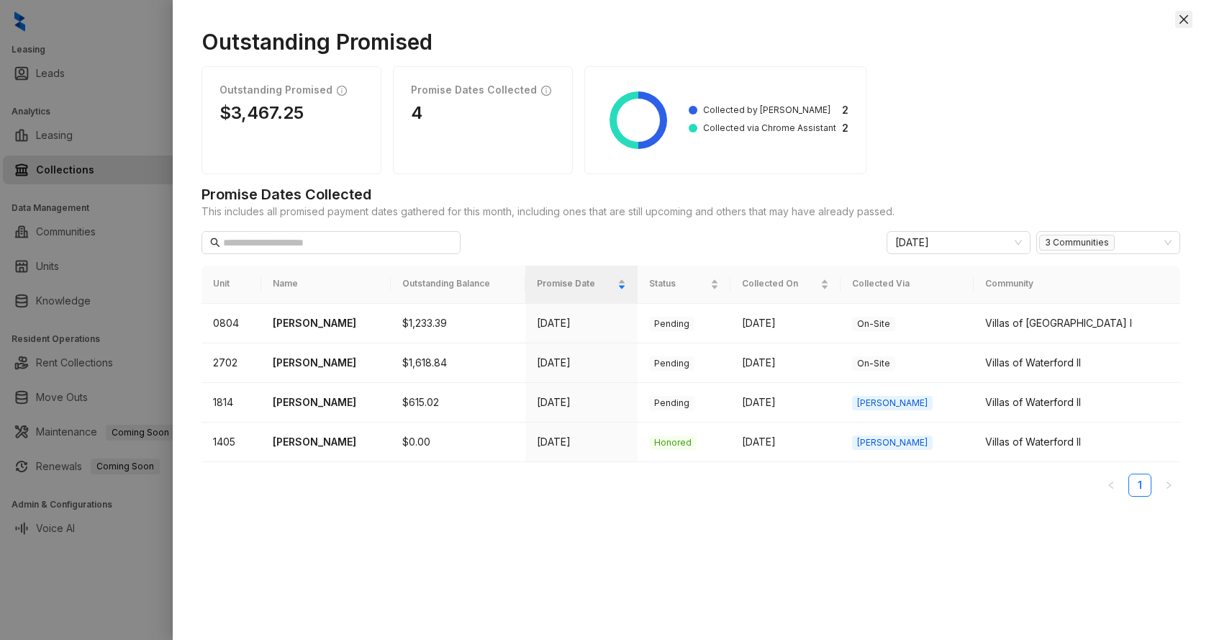
click at [1178, 12] on button "Close" at bounding box center [1183, 19] width 17 height 17
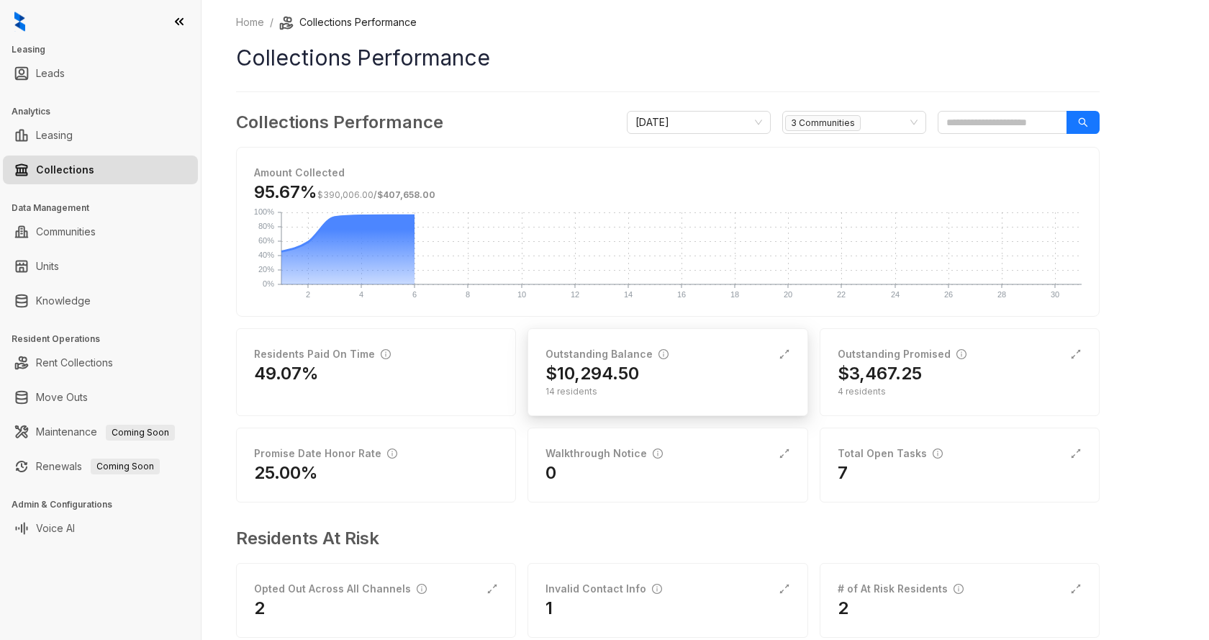
click at [683, 384] on div "$10,294.50" at bounding box center [668, 373] width 244 height 23
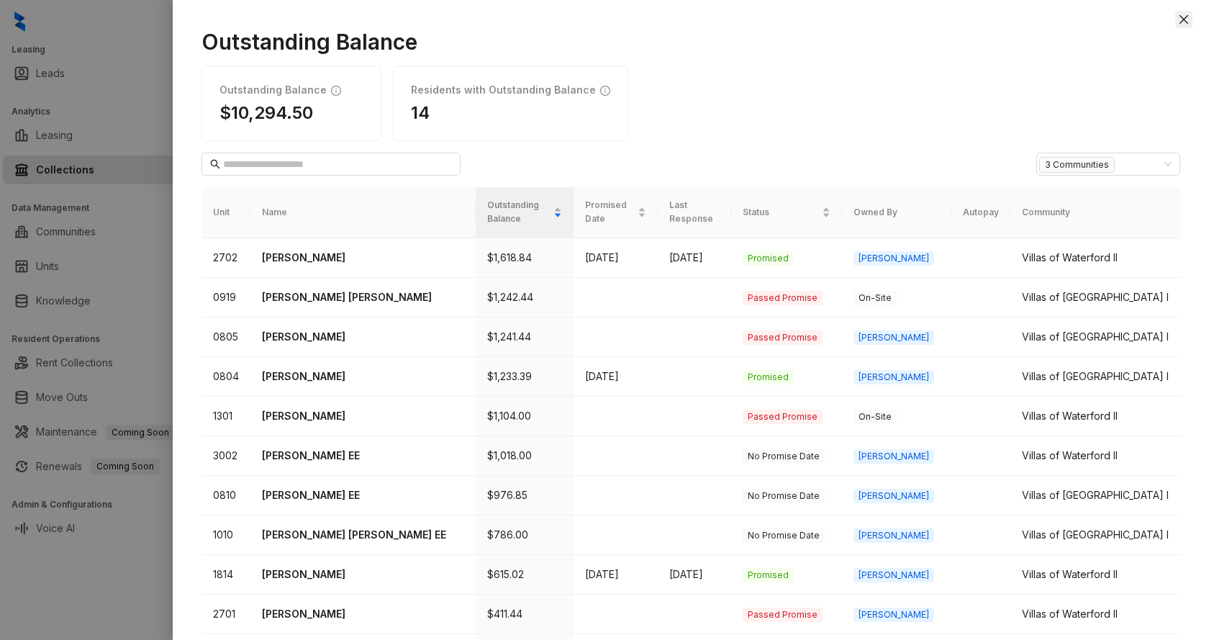
click at [1189, 19] on icon "close" at bounding box center [1184, 20] width 12 height 12
